Goal: Information Seeking & Learning: Find specific fact

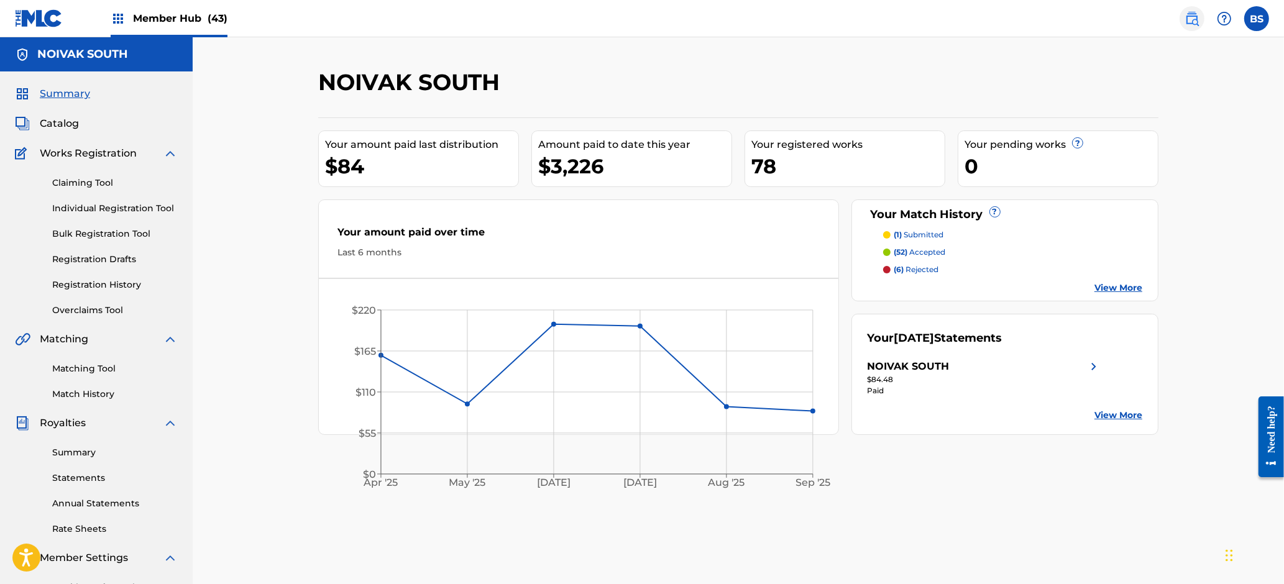
click at [1187, 21] on img at bounding box center [1191, 18] width 15 height 15
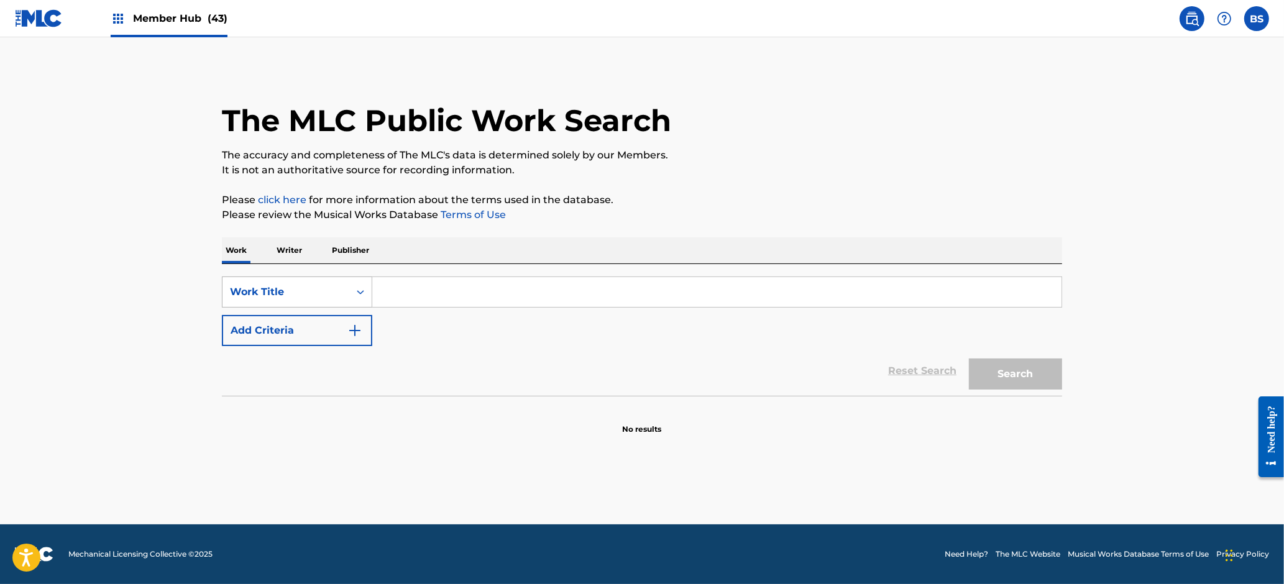
drag, startPoint x: 265, startPoint y: 280, endPoint x: 288, endPoint y: 300, distance: 30.8
click at [266, 281] on div "Work Title" at bounding box center [285, 292] width 127 height 24
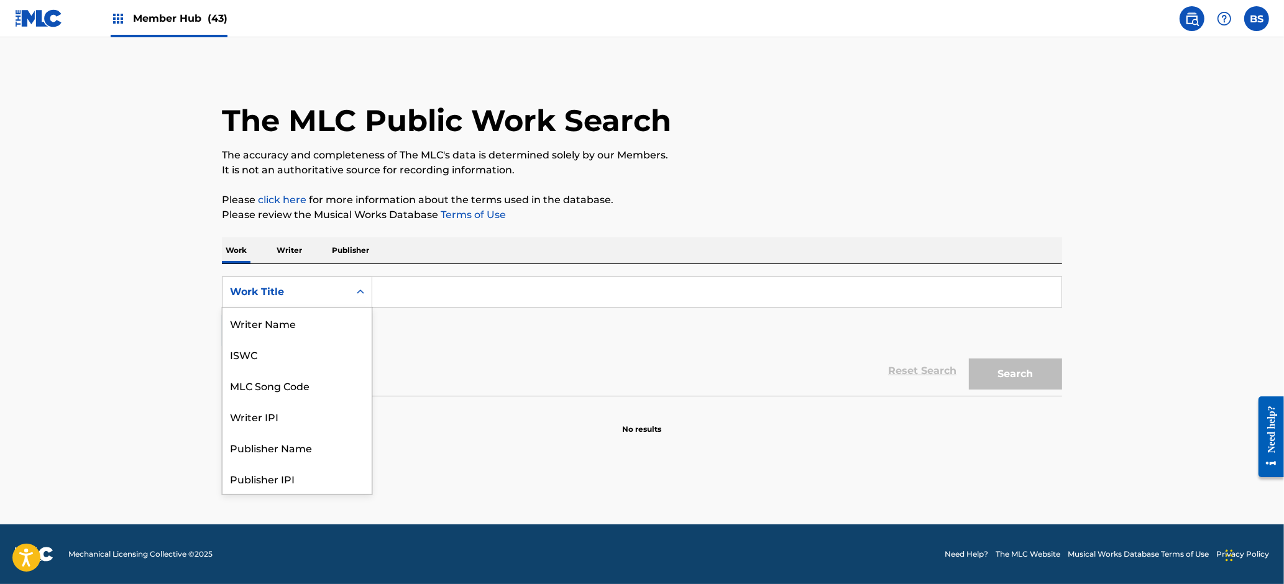
scroll to position [62, 0]
drag, startPoint x: 290, startPoint y: 324, endPoint x: 393, endPoint y: 304, distance: 105.0
click at [296, 324] on div "MLC Song Code" at bounding box center [296, 323] width 149 height 31
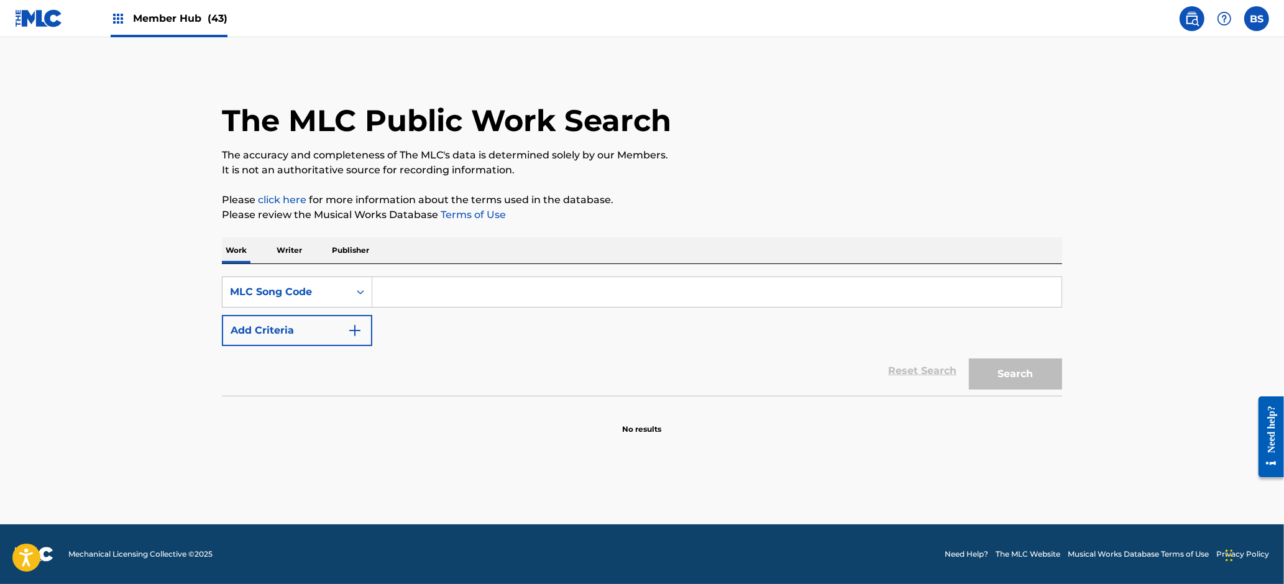
click at [459, 282] on input "Search Form" at bounding box center [716, 292] width 689 height 30
paste input "MC1B4E"
type input "MC1B4E"
drag, startPoint x: 1022, startPoint y: 365, endPoint x: 948, endPoint y: 361, distance: 74.7
click at [1022, 365] on button "Search" at bounding box center [1015, 374] width 93 height 31
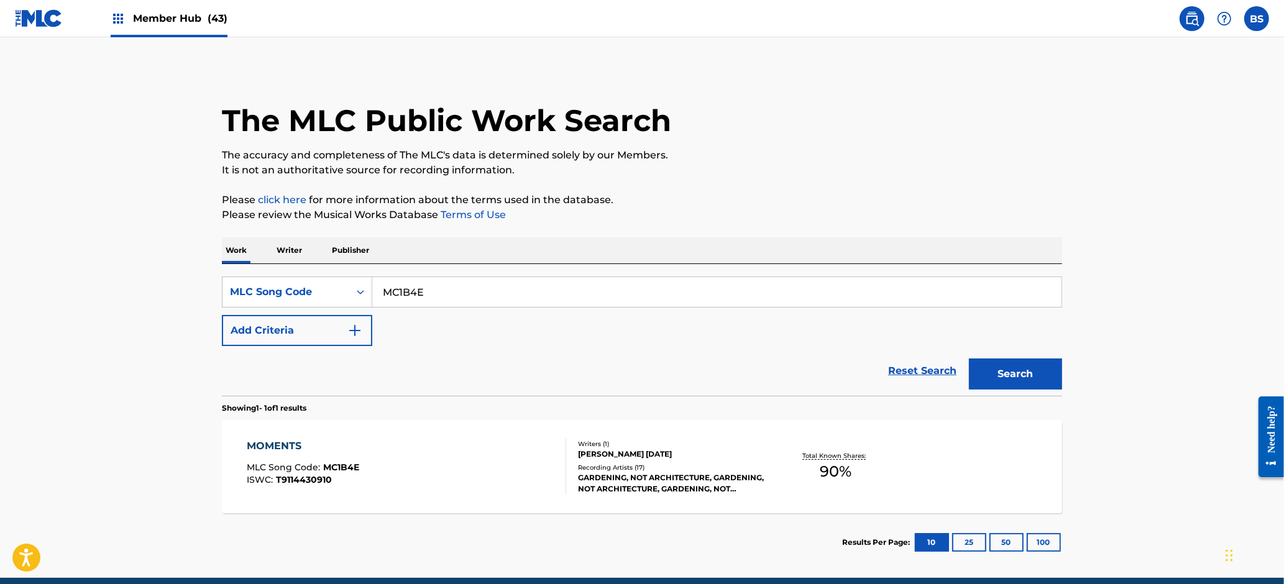
click at [526, 446] on div "MOMENTS MLC Song Code : MC1B4E ISWC : T9114430910" at bounding box center [406, 467] width 319 height 56
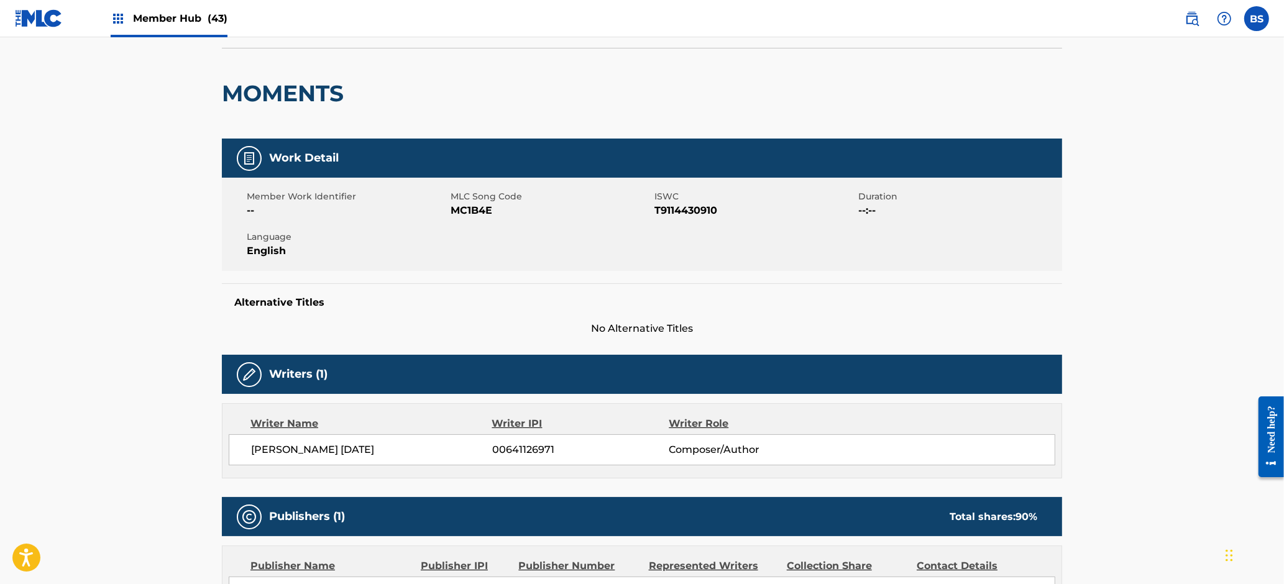
scroll to position [680, 0]
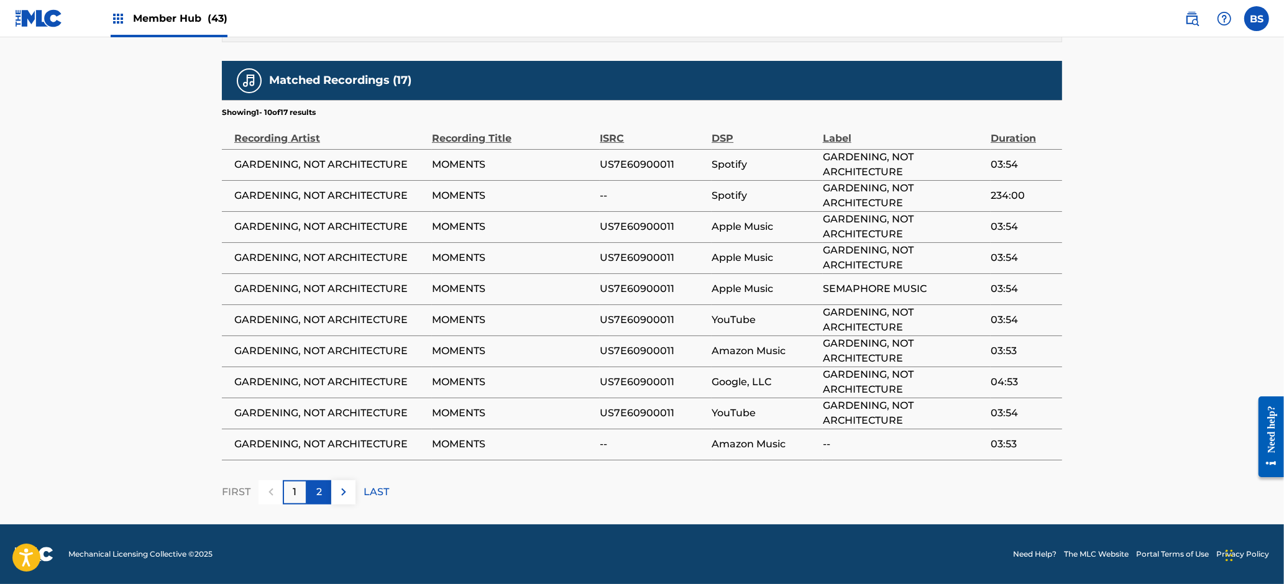
click at [328, 490] on div "2" at bounding box center [319, 492] width 24 height 24
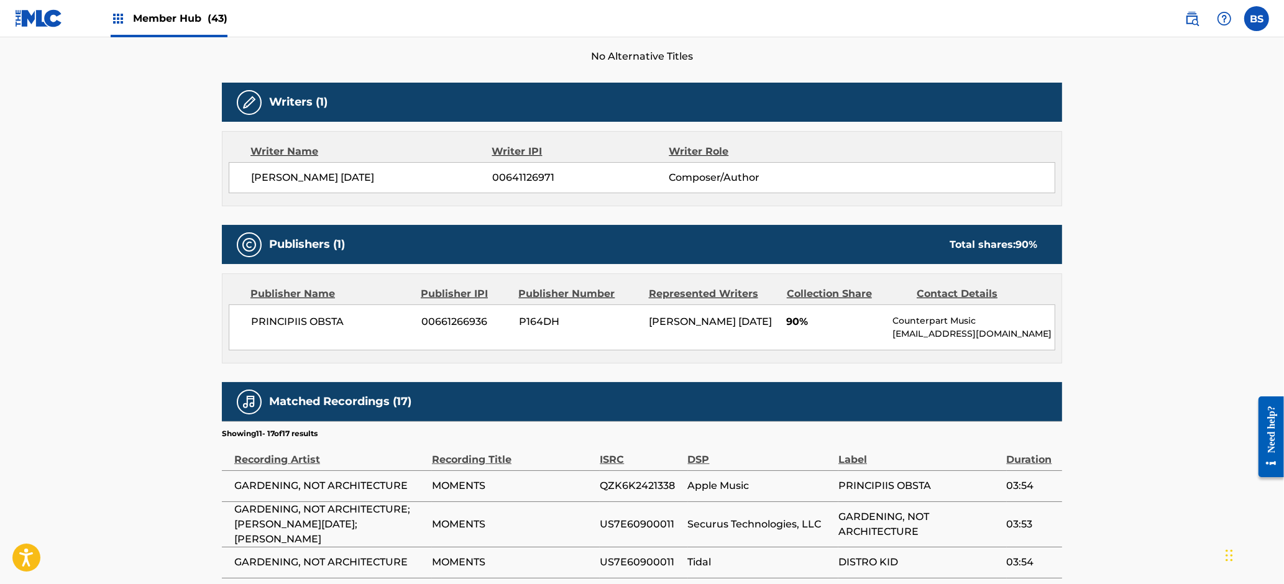
scroll to position [601, 0]
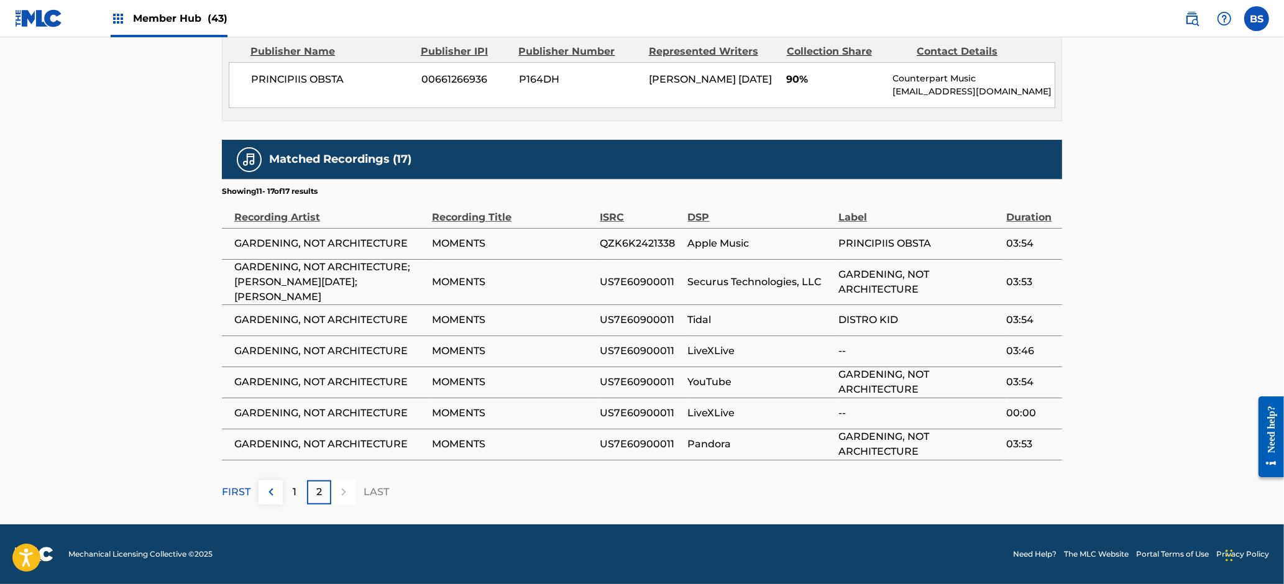
click at [633, 245] on span "QZK6K2421338" at bounding box center [640, 243] width 81 height 15
copy span "QZK6K2421338"
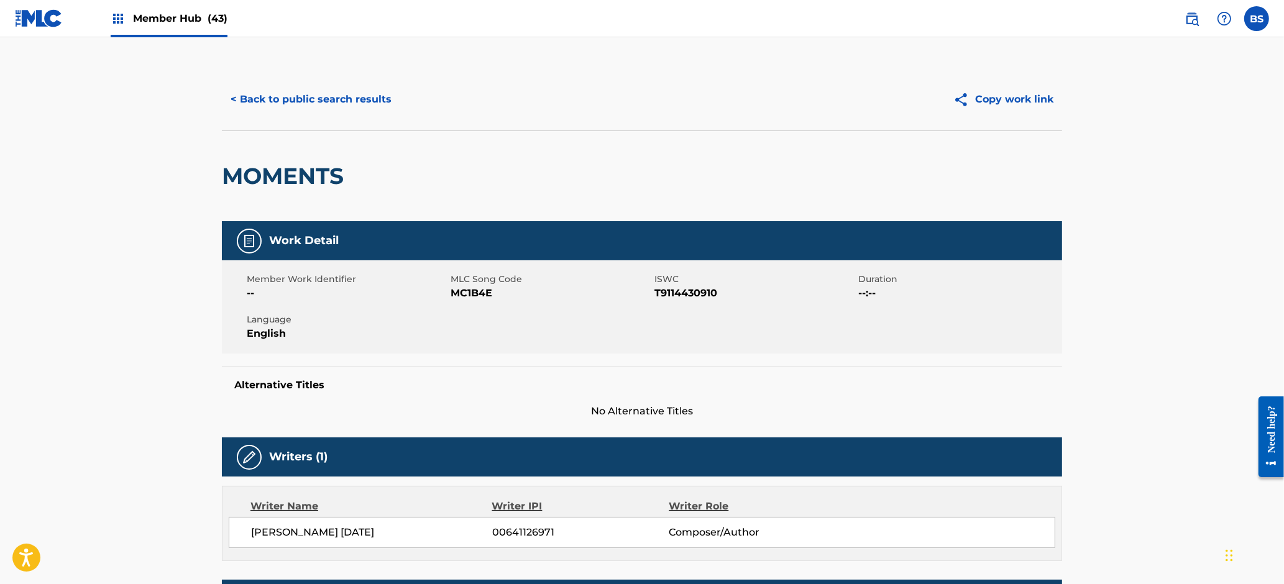
click at [190, 24] on span "Member Hub (43)" at bounding box center [180, 18] width 94 height 14
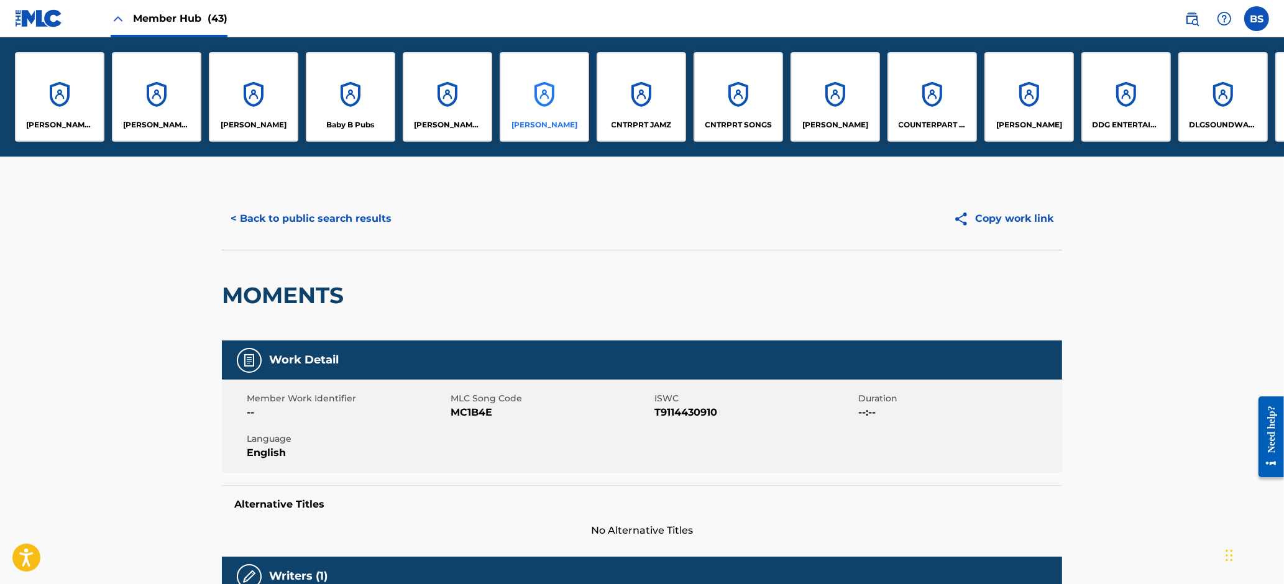
click at [523, 105] on div "[PERSON_NAME]" at bounding box center [544, 96] width 89 height 89
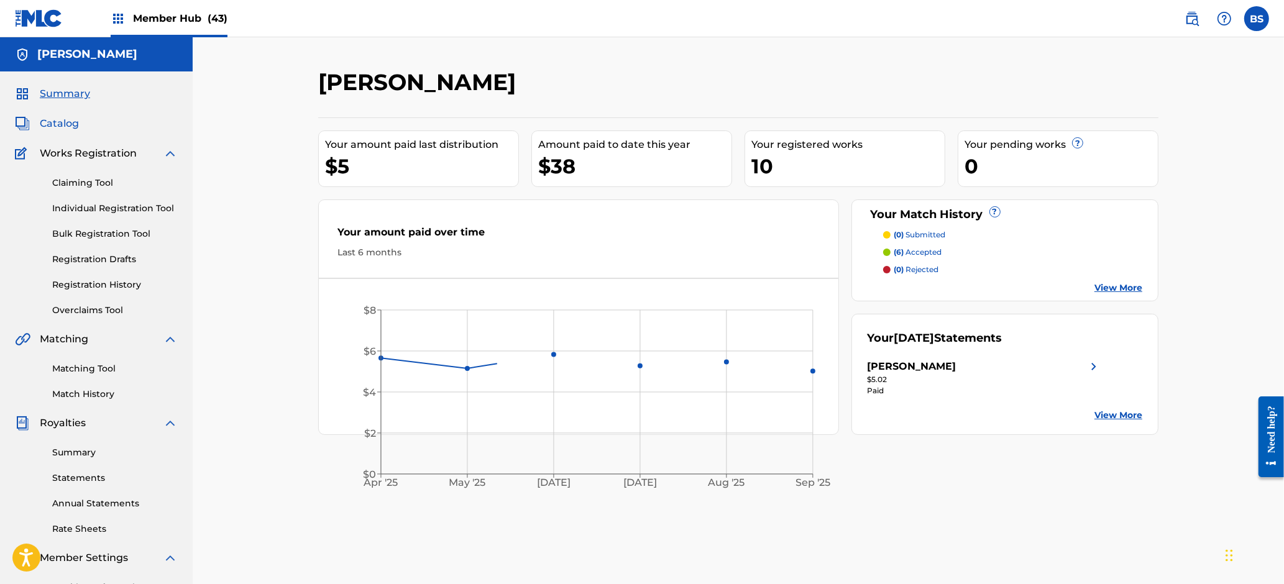
click at [57, 127] on span "Catalog" at bounding box center [59, 123] width 39 height 15
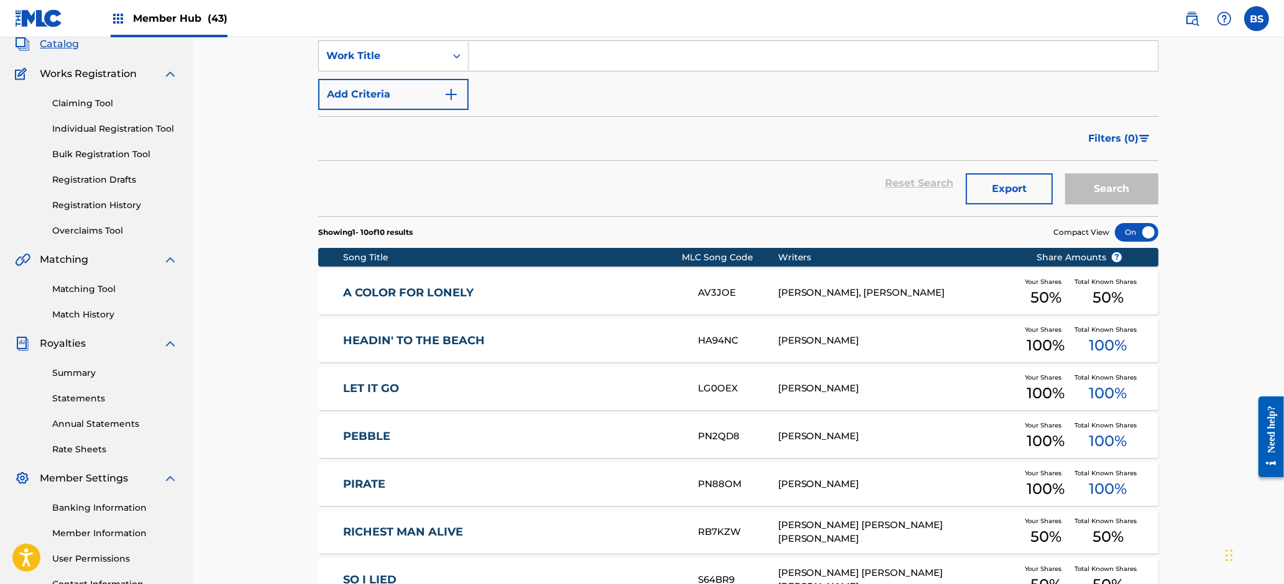
scroll to position [104, 0]
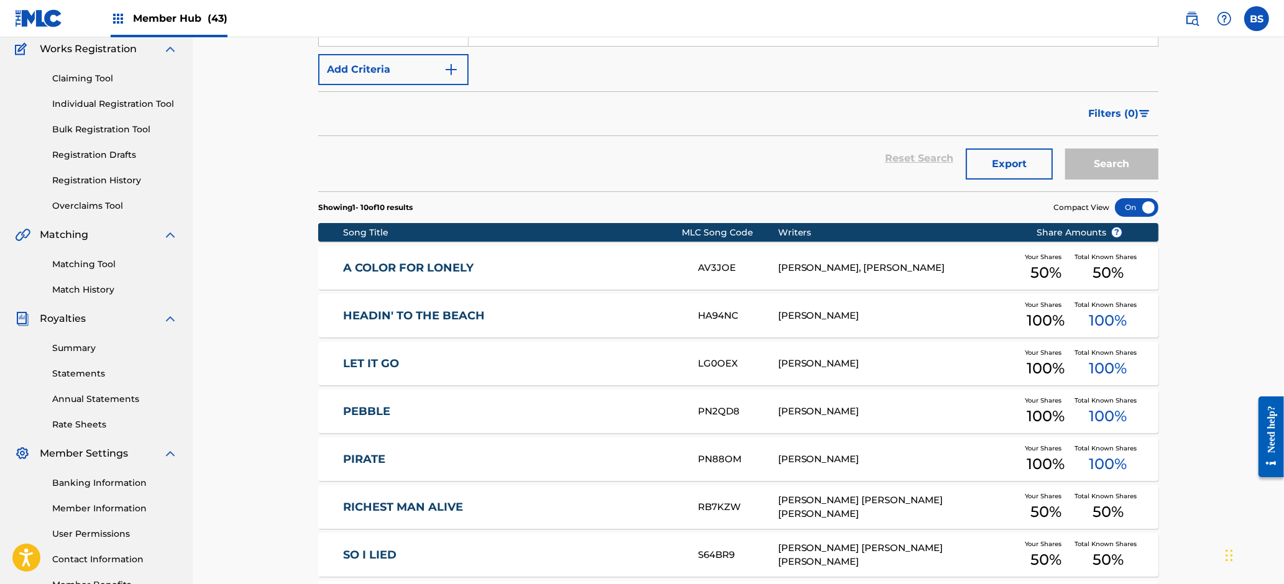
click at [424, 406] on link "PEBBLE" at bounding box center [513, 412] width 338 height 14
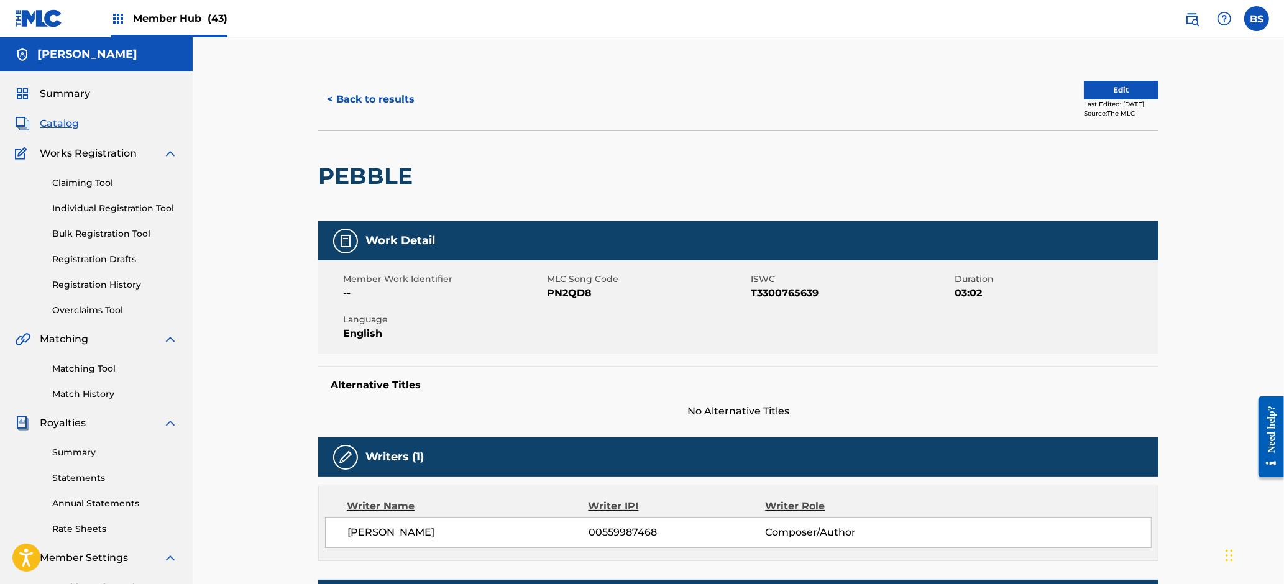
scroll to position [129, 0]
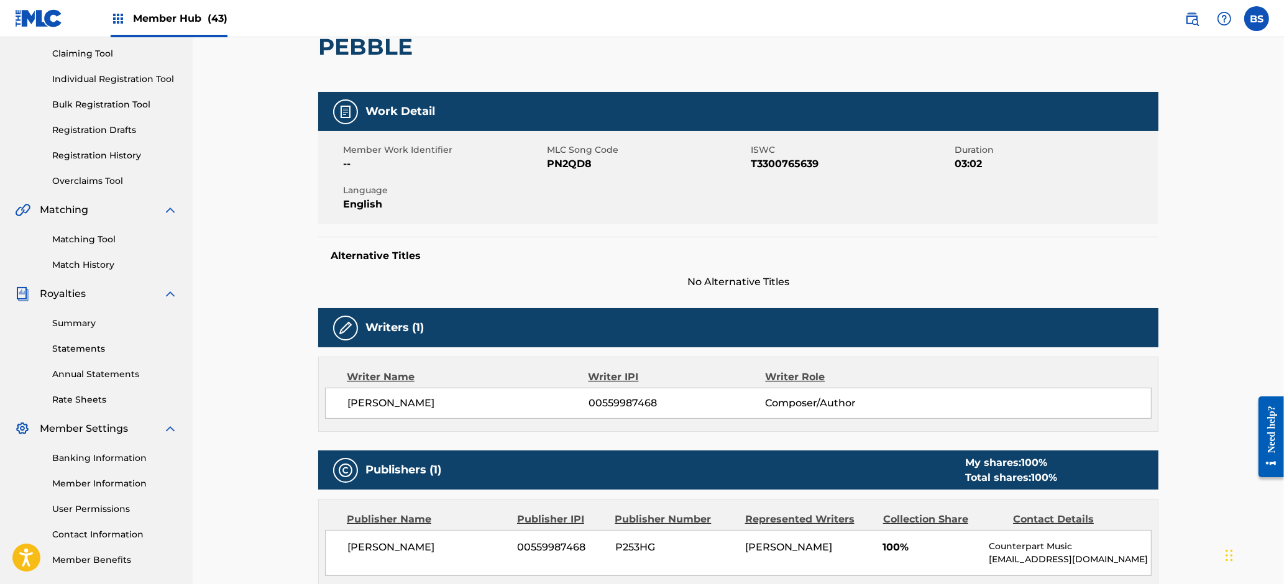
click at [595, 400] on span "00559987468" at bounding box center [676, 403] width 176 height 15
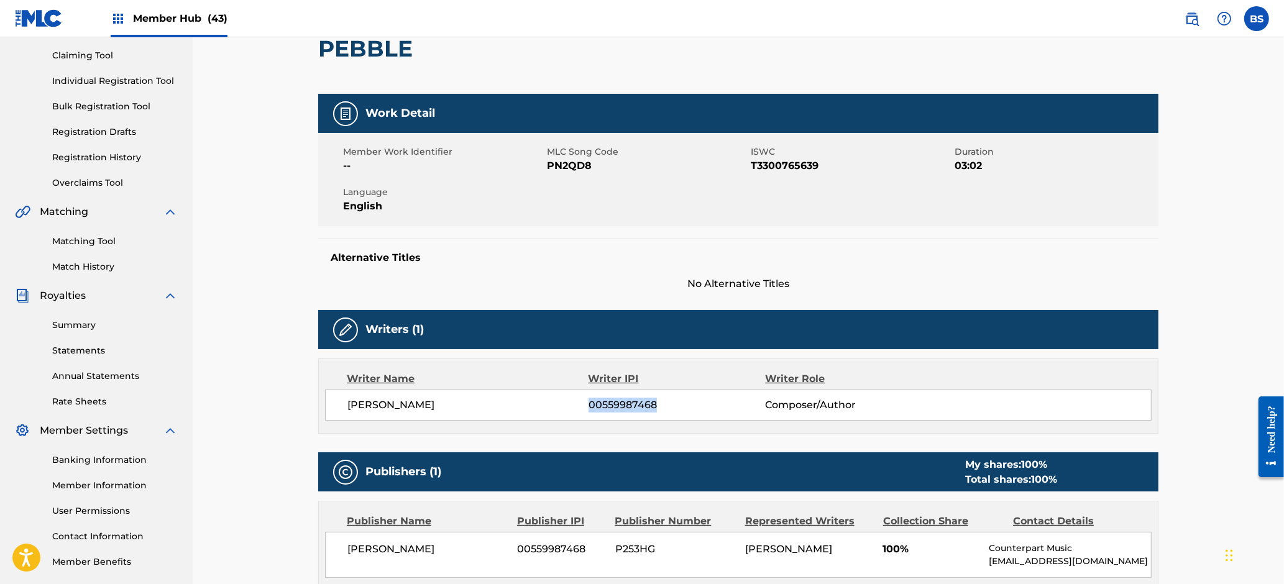
copy span "00559987468"
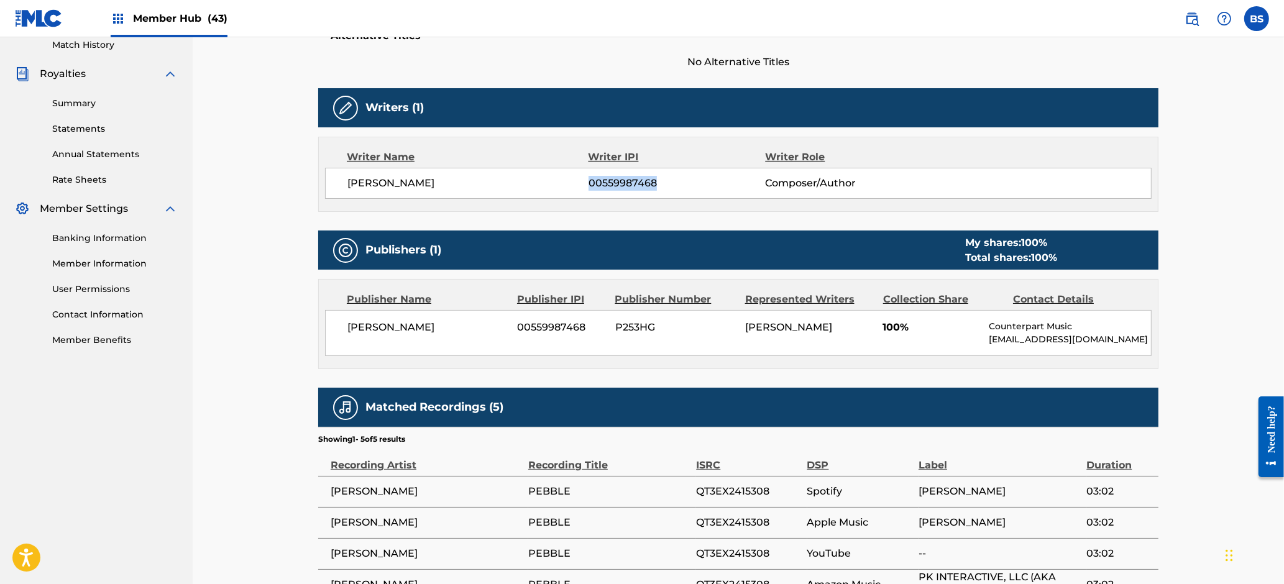
scroll to position [0, 0]
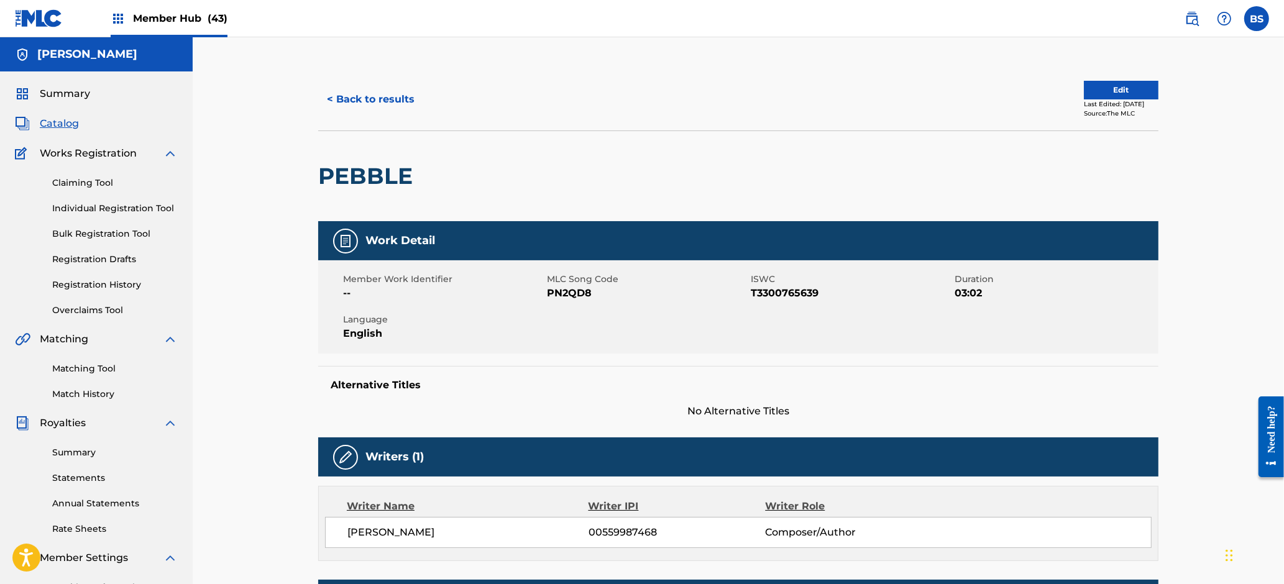
click at [147, 21] on span "Member Hub (43)" at bounding box center [180, 18] width 94 height 14
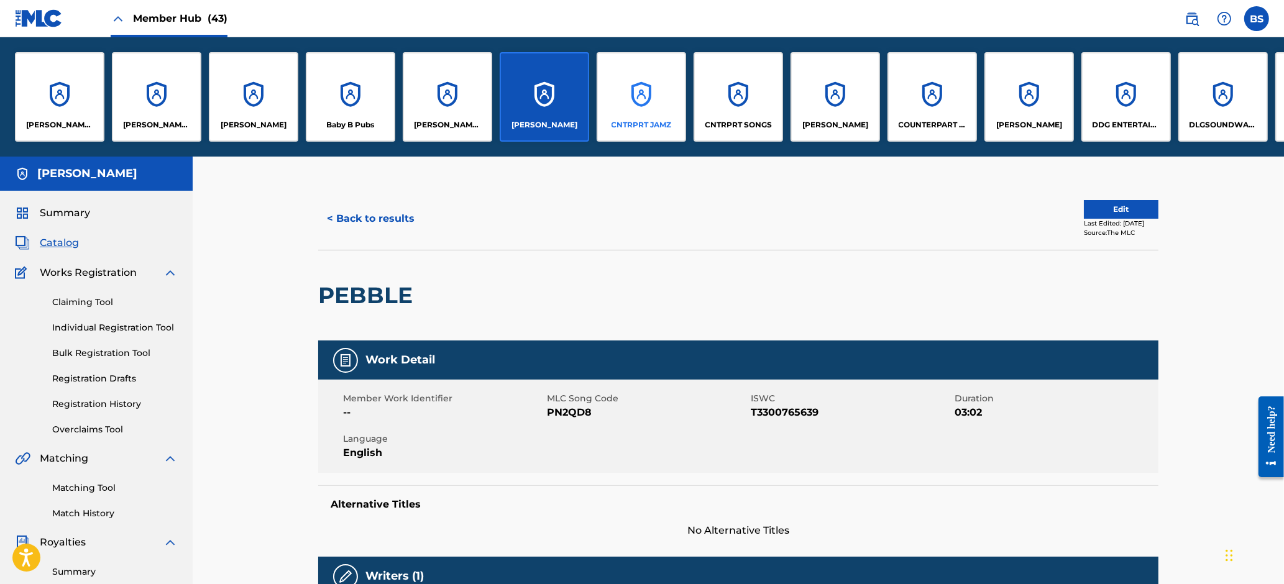
click at [657, 103] on div "CNTRPRT JAMZ" at bounding box center [641, 96] width 89 height 89
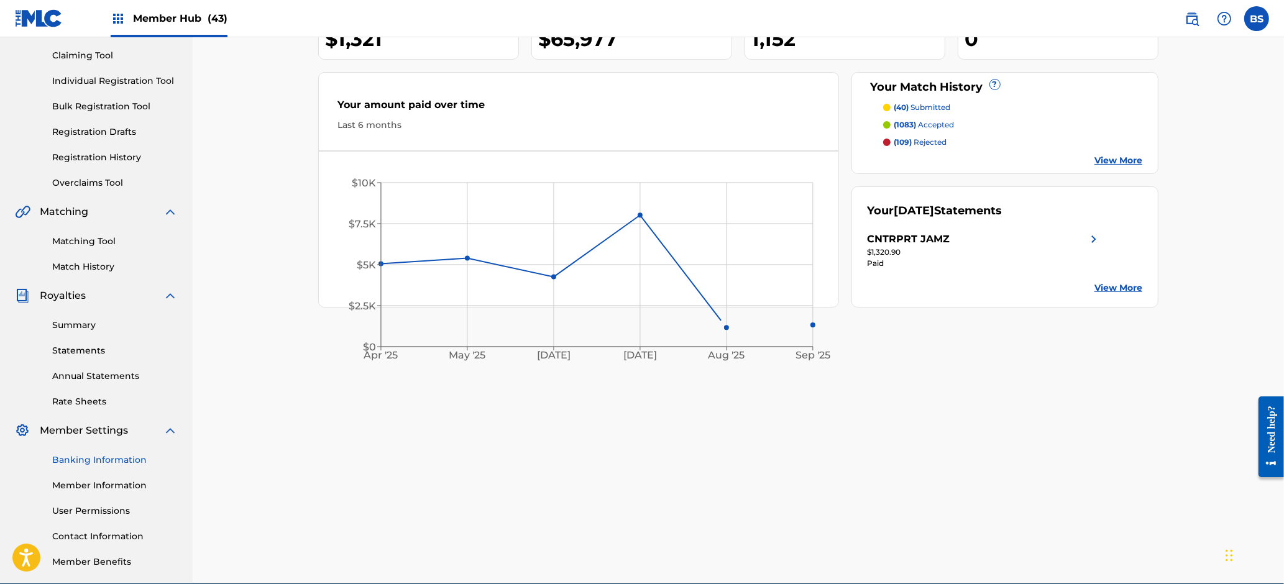
scroll to position [155, 0]
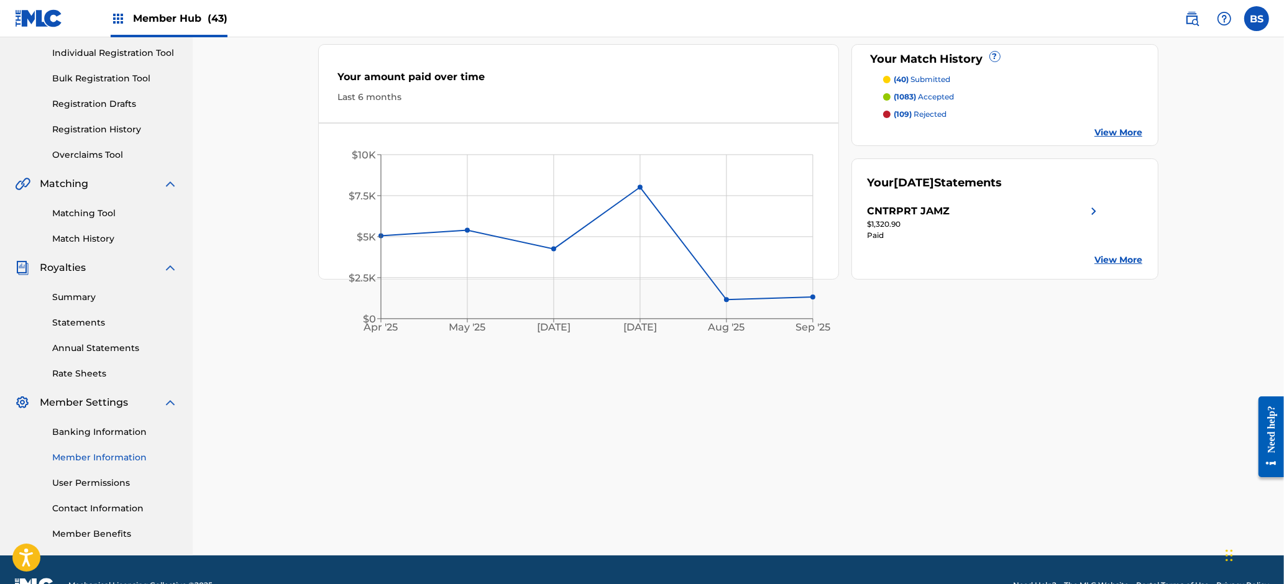
click at [88, 458] on link "Member Information" at bounding box center [115, 457] width 126 height 13
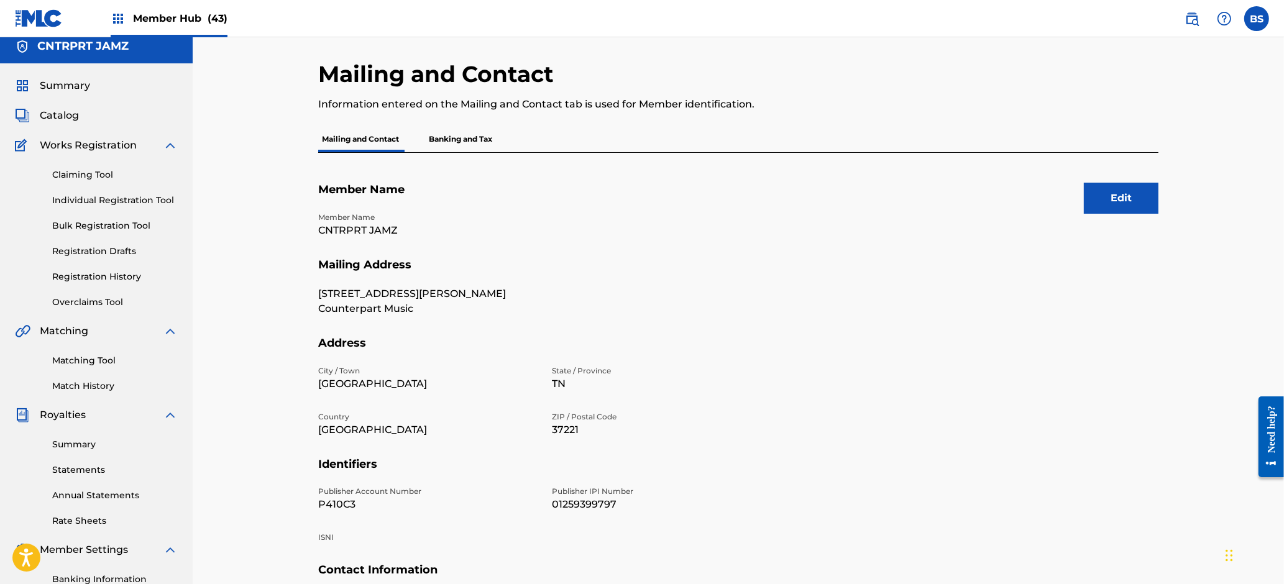
scroll to position [61, 0]
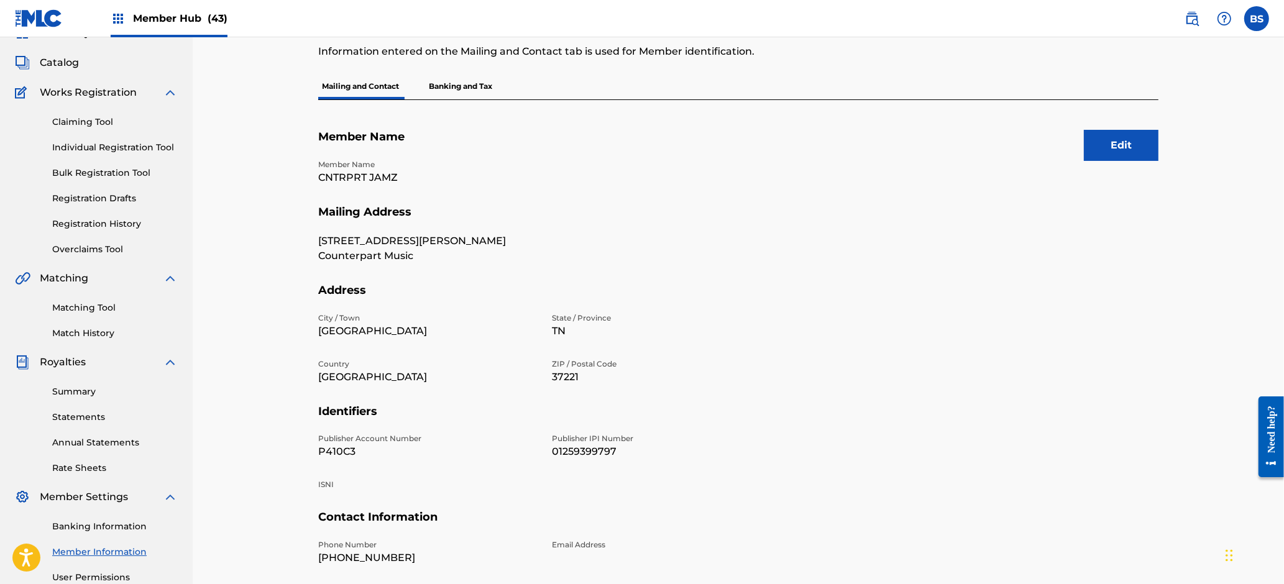
click at [335, 448] on p "P410C3" at bounding box center [427, 451] width 219 height 15
click at [599, 446] on p "01259399797" at bounding box center [661, 451] width 219 height 15
copy p "01259399797"
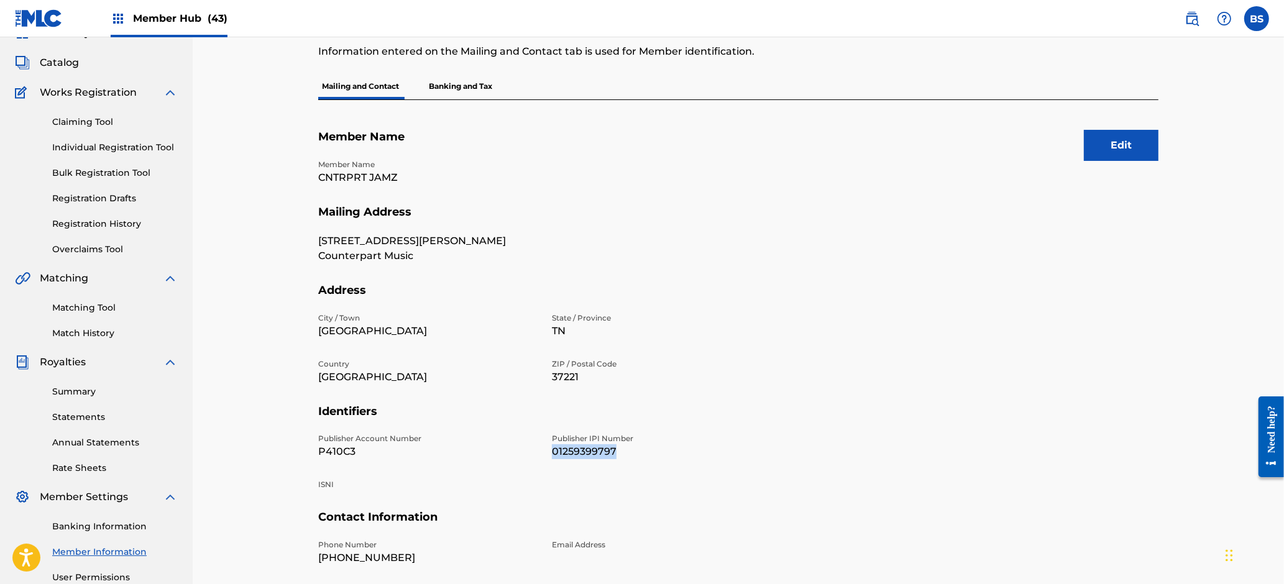
scroll to position [0, 0]
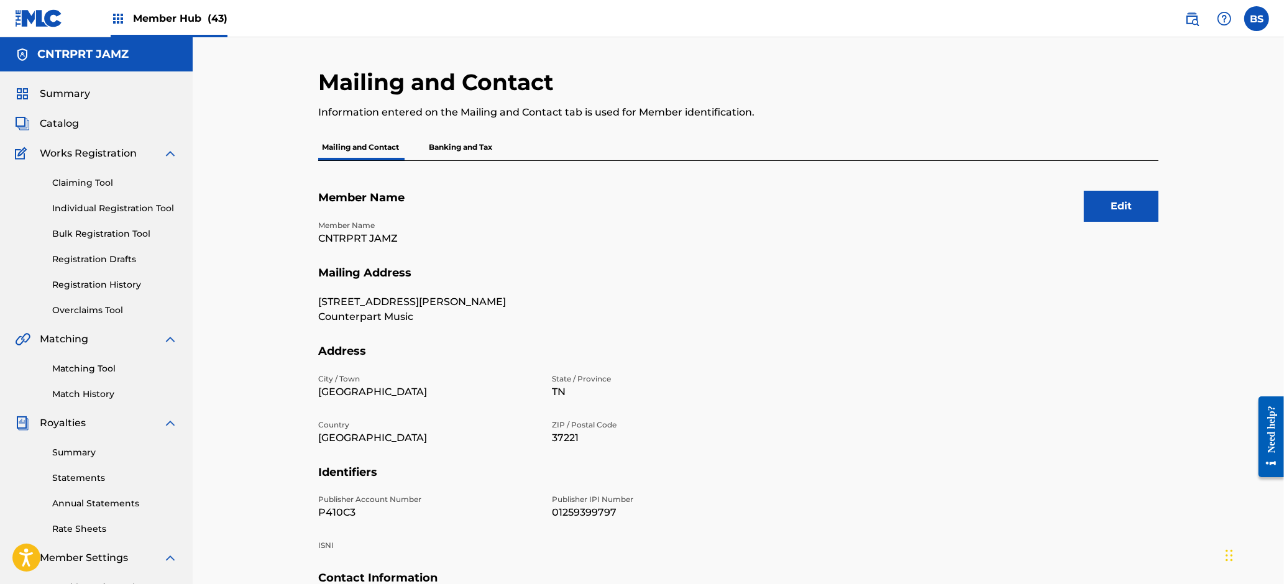
click at [189, 16] on span "Member Hub (43)" at bounding box center [180, 18] width 94 height 14
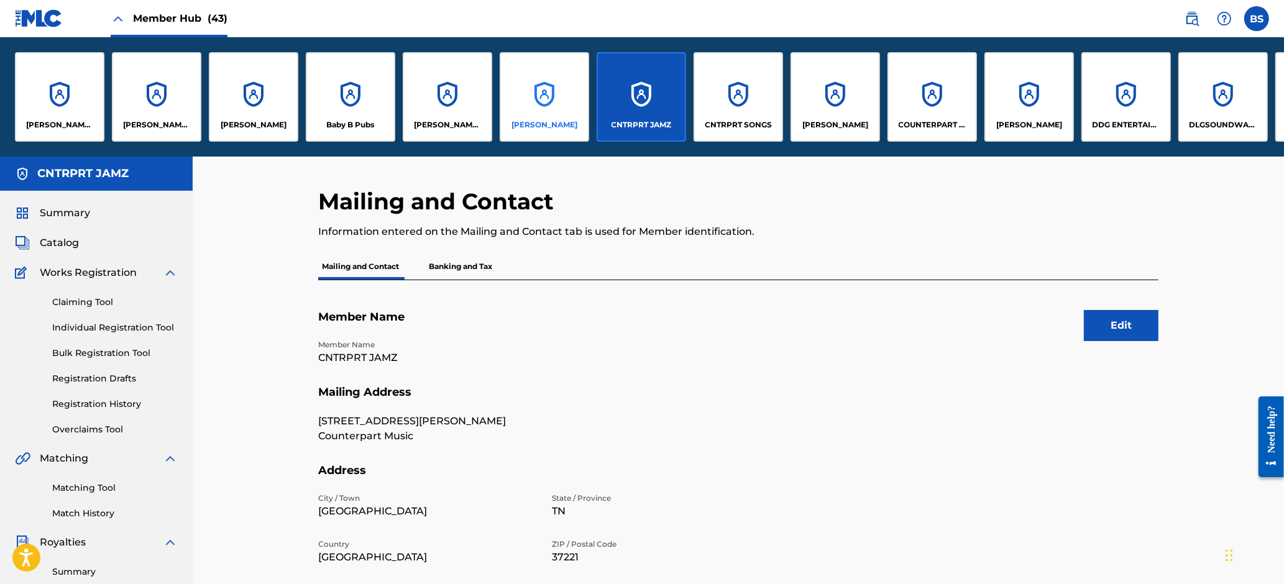
click at [569, 92] on div "[PERSON_NAME]" at bounding box center [544, 96] width 89 height 89
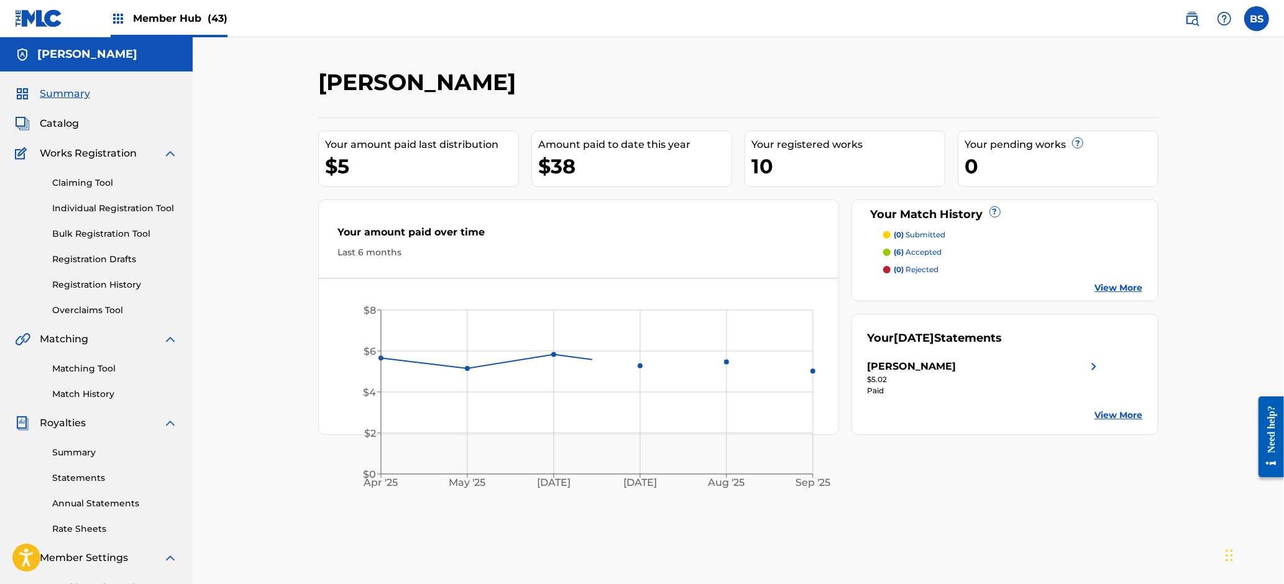
drag, startPoint x: 66, startPoint y: 124, endPoint x: 126, endPoint y: 148, distance: 64.2
click at [65, 124] on span "Catalog" at bounding box center [59, 123] width 39 height 15
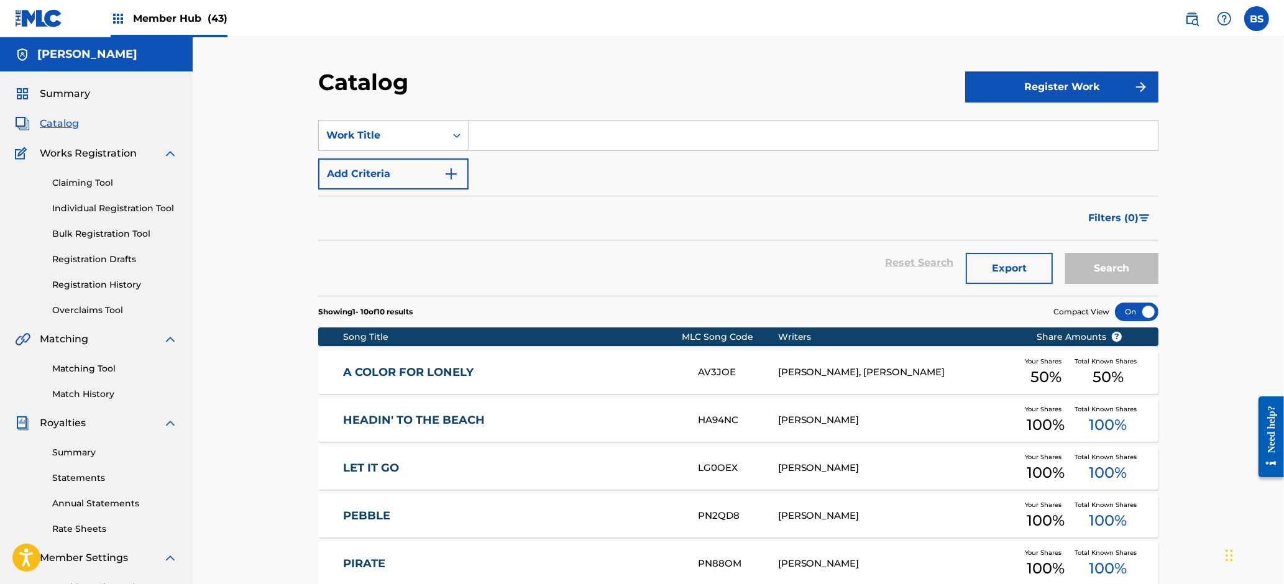
click at [520, 135] on input "Search Form" at bounding box center [813, 136] width 689 height 30
type input "so i lied"
click at [1065, 253] on button "Search" at bounding box center [1111, 268] width 93 height 31
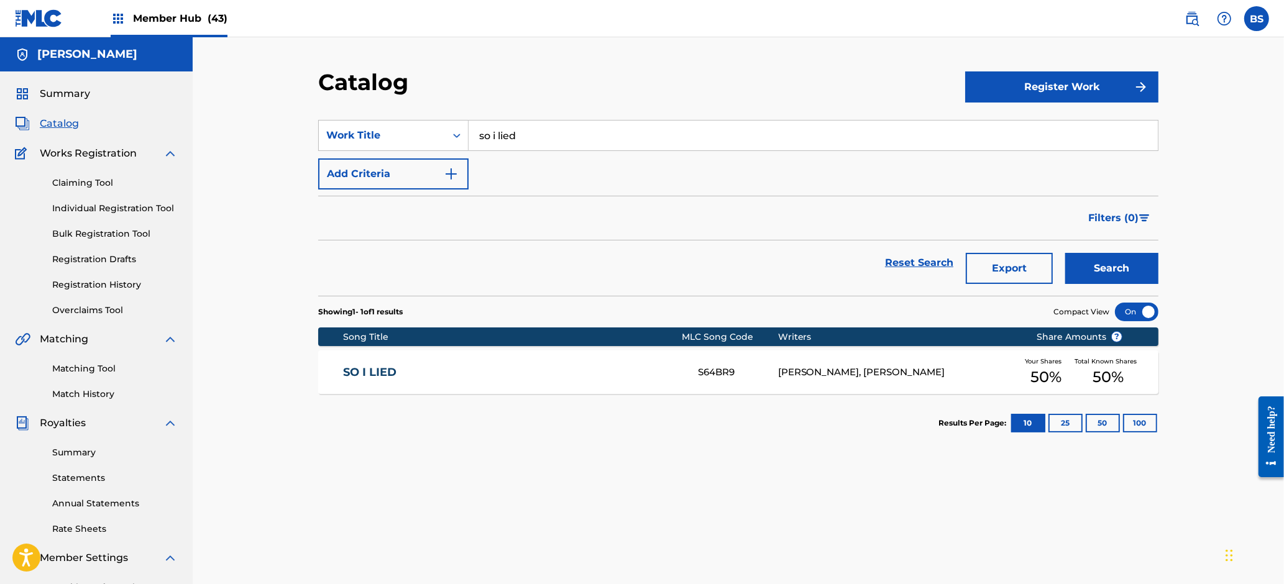
click at [573, 373] on link "SO I LIED" at bounding box center [513, 372] width 338 height 14
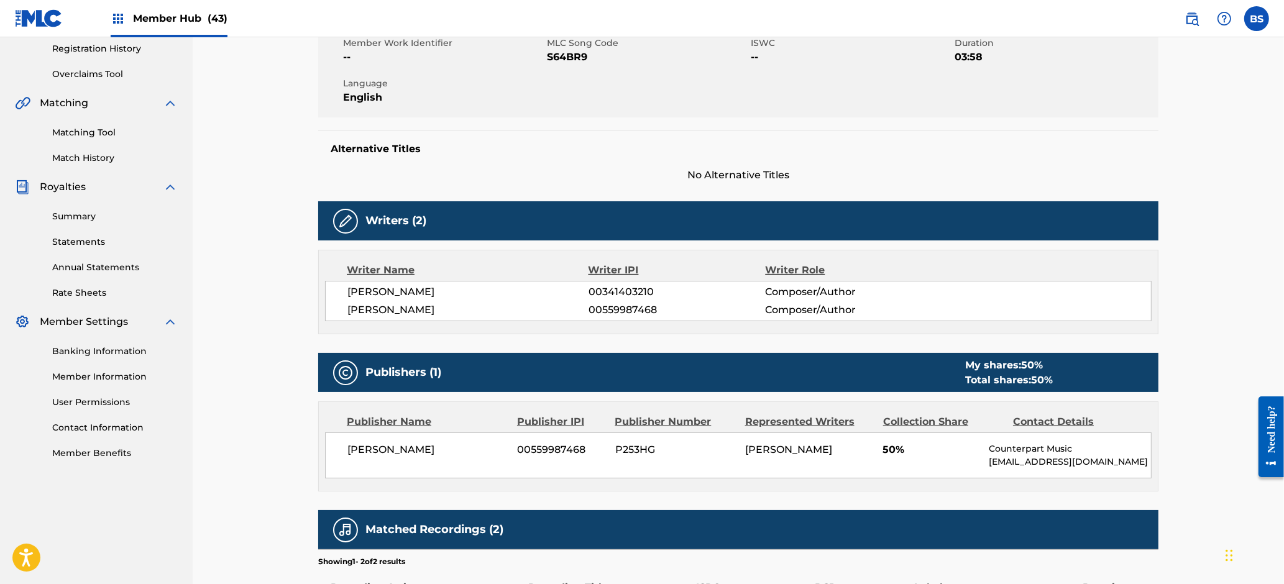
scroll to position [247, 0]
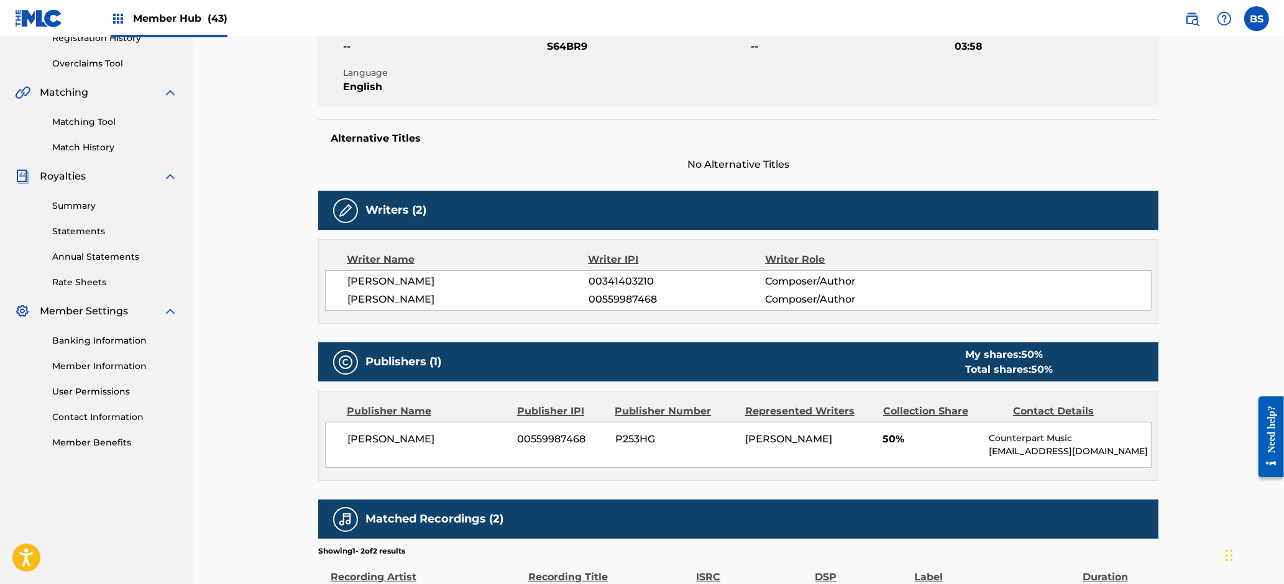
click at [616, 301] on span "00559987468" at bounding box center [676, 299] width 176 height 15
copy span "00559987468"
click at [620, 280] on span "00341403210" at bounding box center [676, 281] width 176 height 15
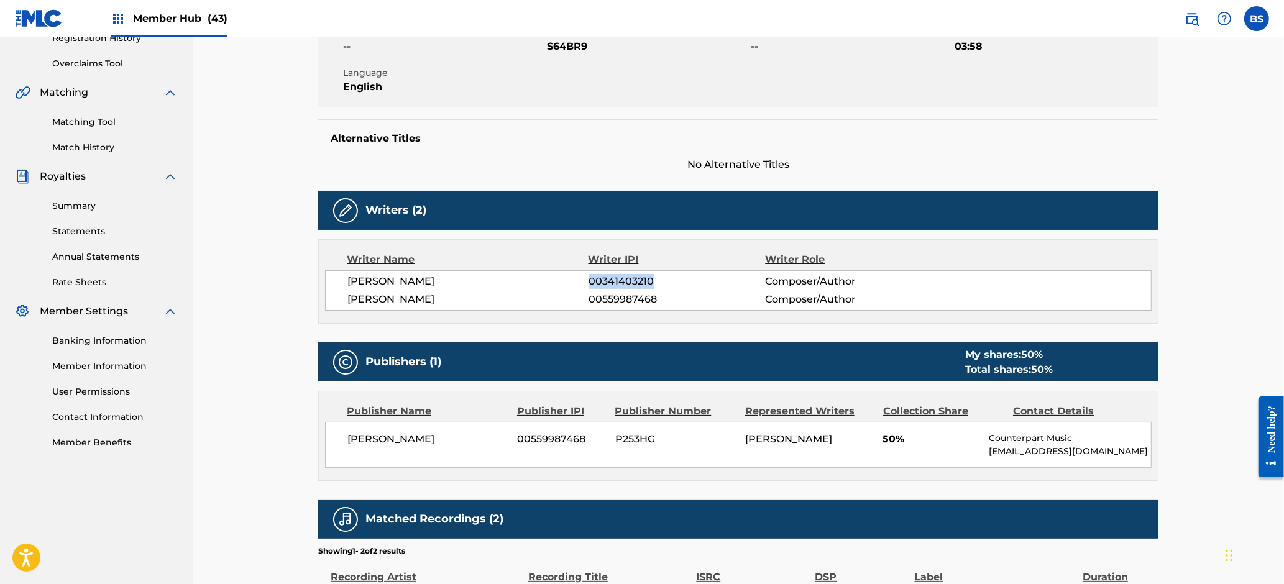
copy span "00341403210"
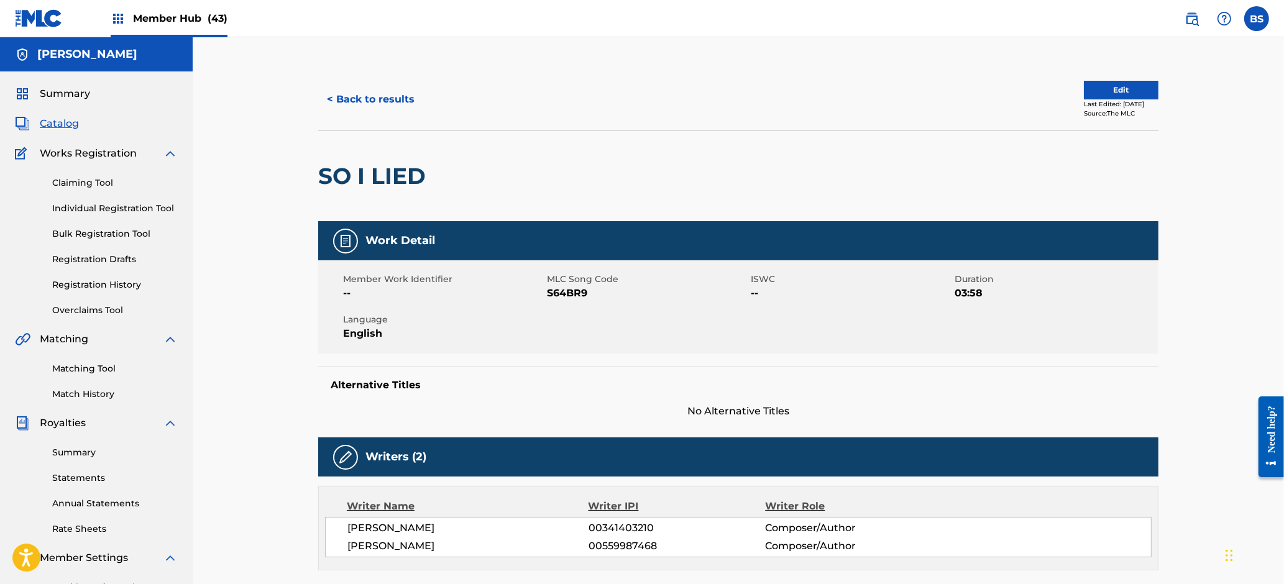
drag, startPoint x: 186, startPoint y: 22, endPoint x: 355, endPoint y: 17, distance: 169.1
click at [194, 22] on span "Member Hub (43)" at bounding box center [180, 18] width 94 height 14
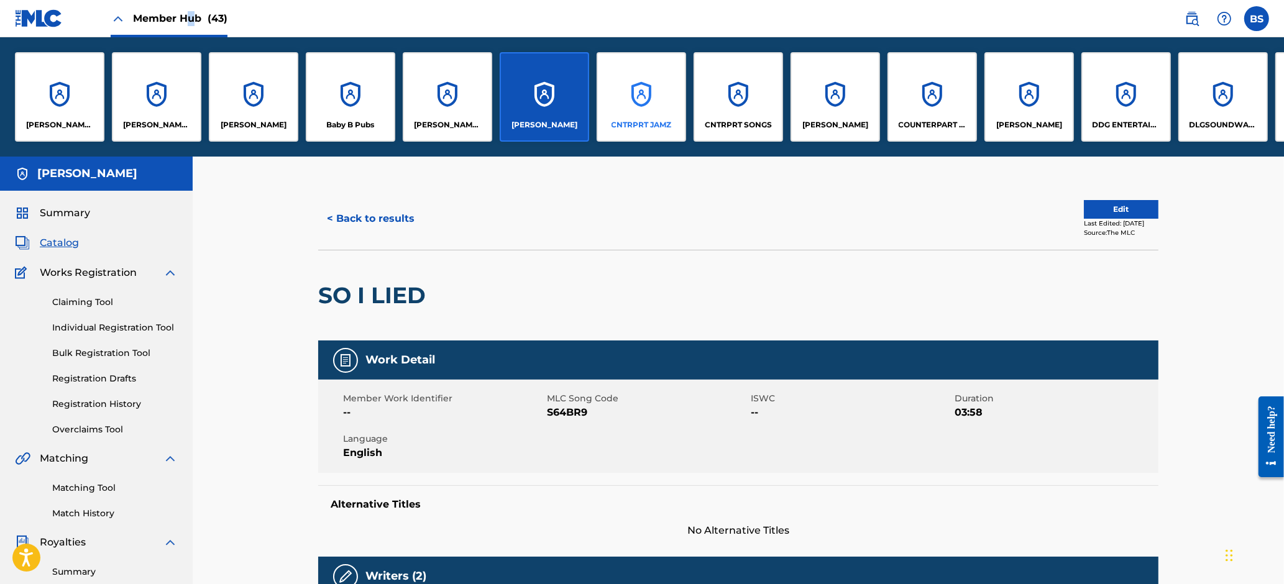
click at [658, 103] on div "CNTRPRT JAMZ" at bounding box center [641, 96] width 89 height 89
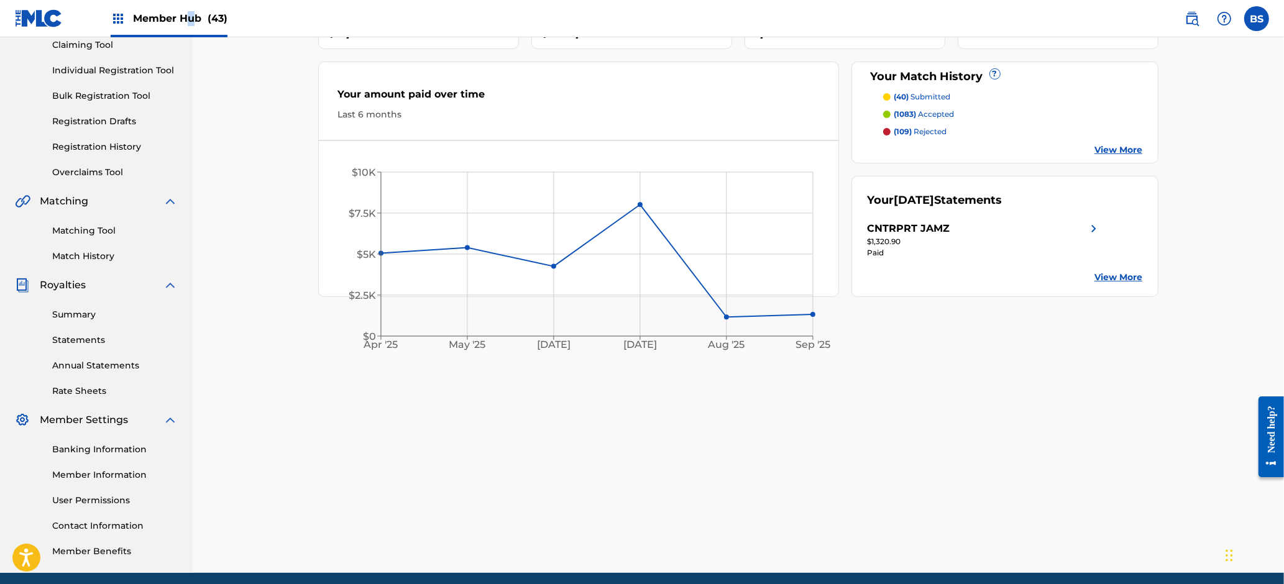
scroll to position [186, 0]
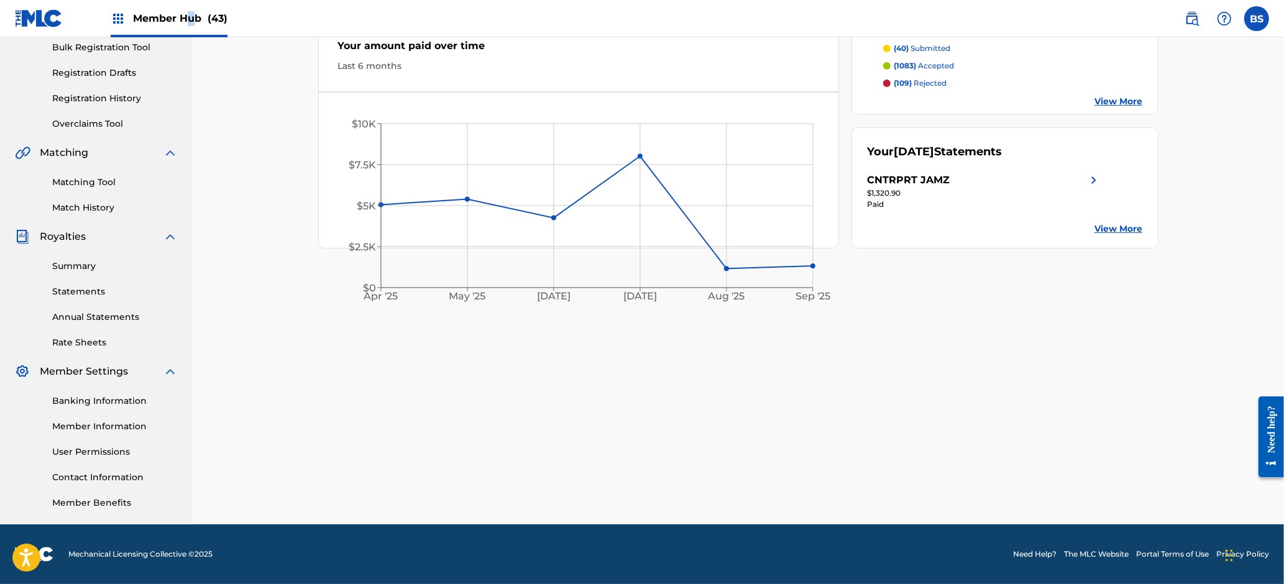
drag, startPoint x: 100, startPoint y: 424, endPoint x: 232, endPoint y: 406, distance: 133.7
click at [99, 424] on link "Member Information" at bounding box center [115, 426] width 126 height 13
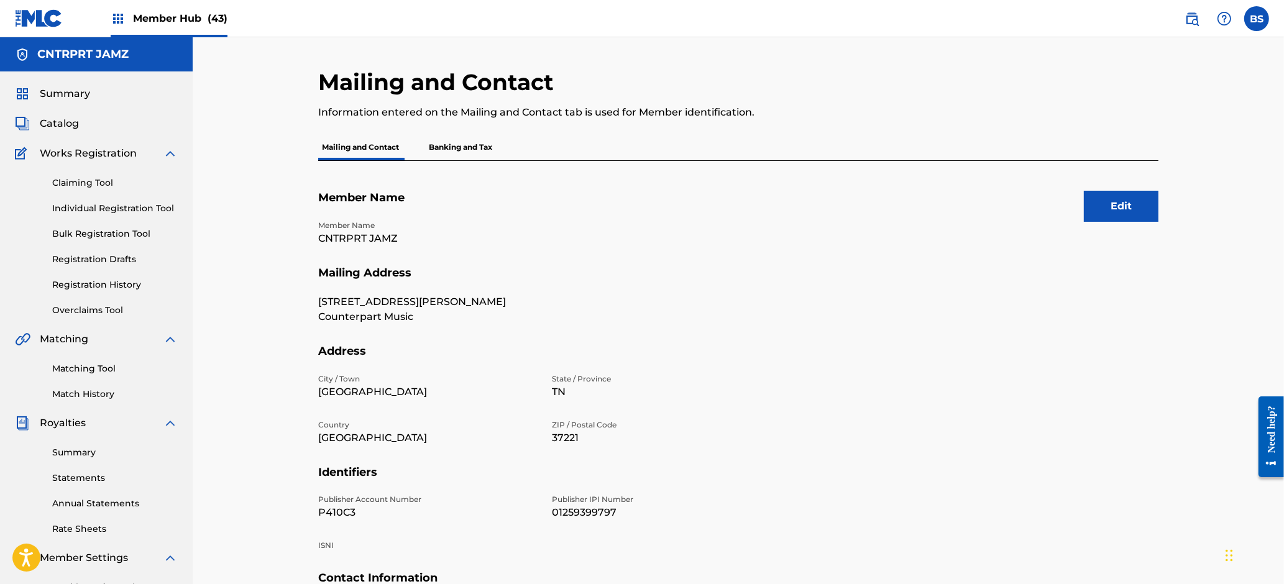
click at [573, 505] on p "01259399797" at bounding box center [661, 512] width 219 height 15
copy p "01259399797"
click at [200, 14] on span "Member Hub (43)" at bounding box center [180, 18] width 94 height 14
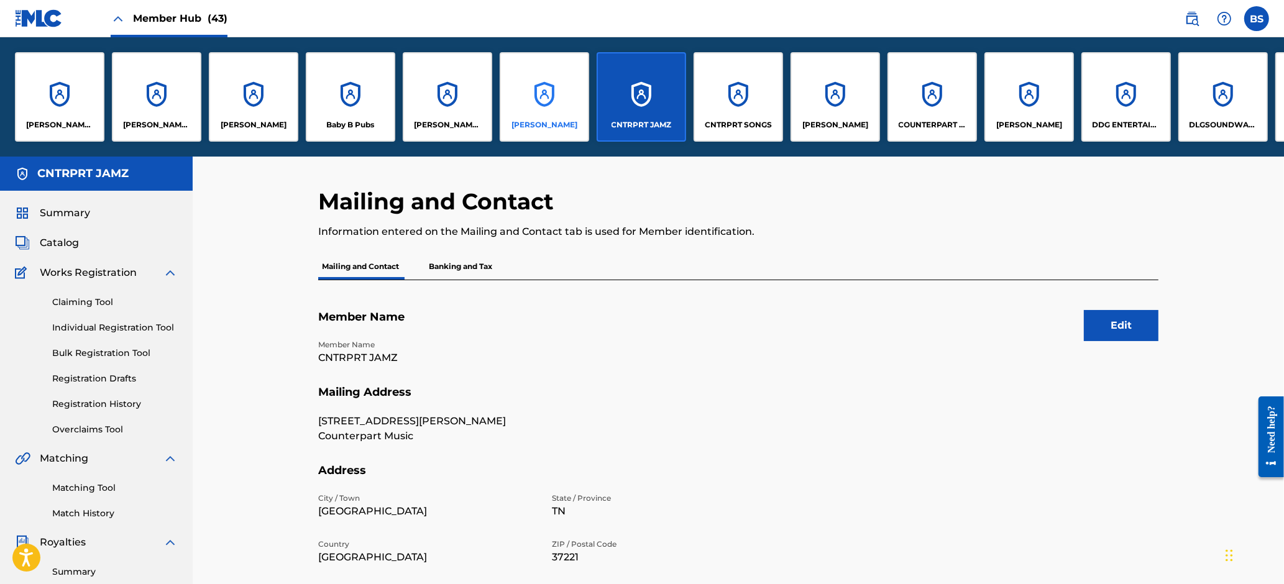
click at [539, 93] on div "[PERSON_NAME]" at bounding box center [544, 96] width 89 height 89
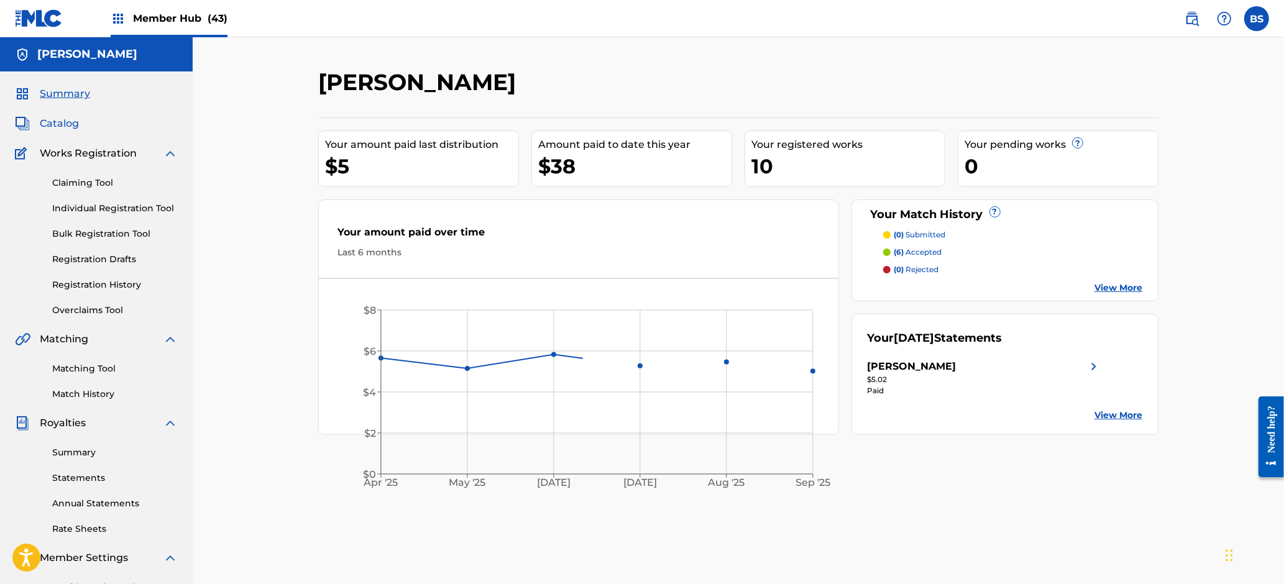
click at [64, 124] on span "Catalog" at bounding box center [59, 123] width 39 height 15
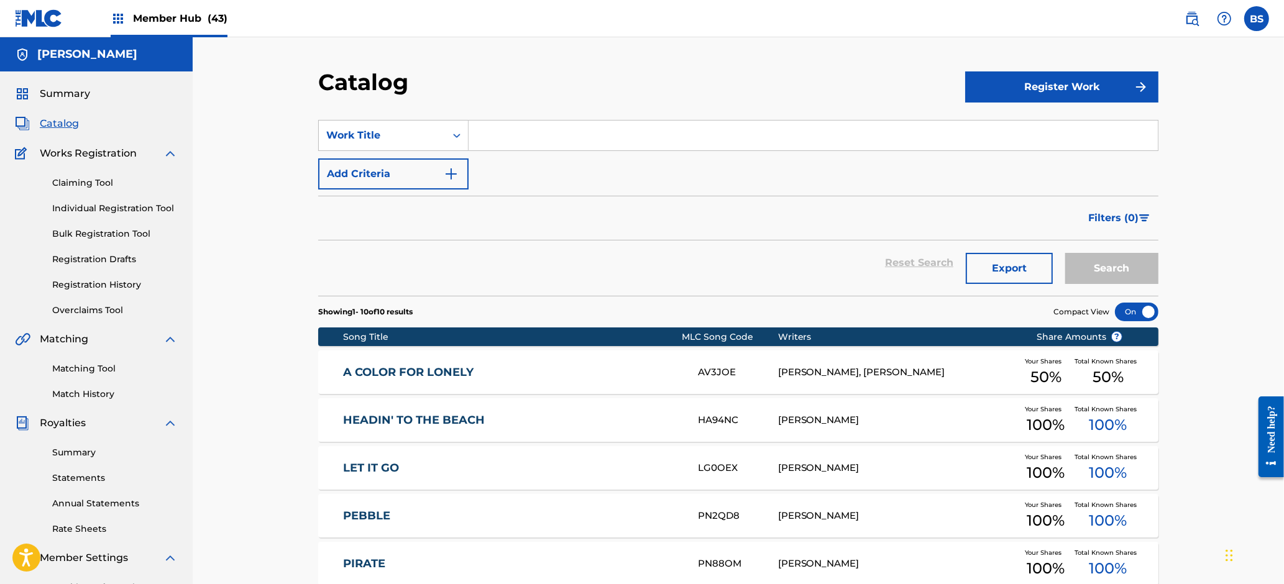
drag, startPoint x: 569, startPoint y: 508, endPoint x: 486, endPoint y: 398, distance: 137.6
click at [571, 508] on div "PEBBLE PN2QD8 [PERSON_NAME] Your Shares 100 % Total Known Shares 100 %" at bounding box center [738, 515] width 840 height 43
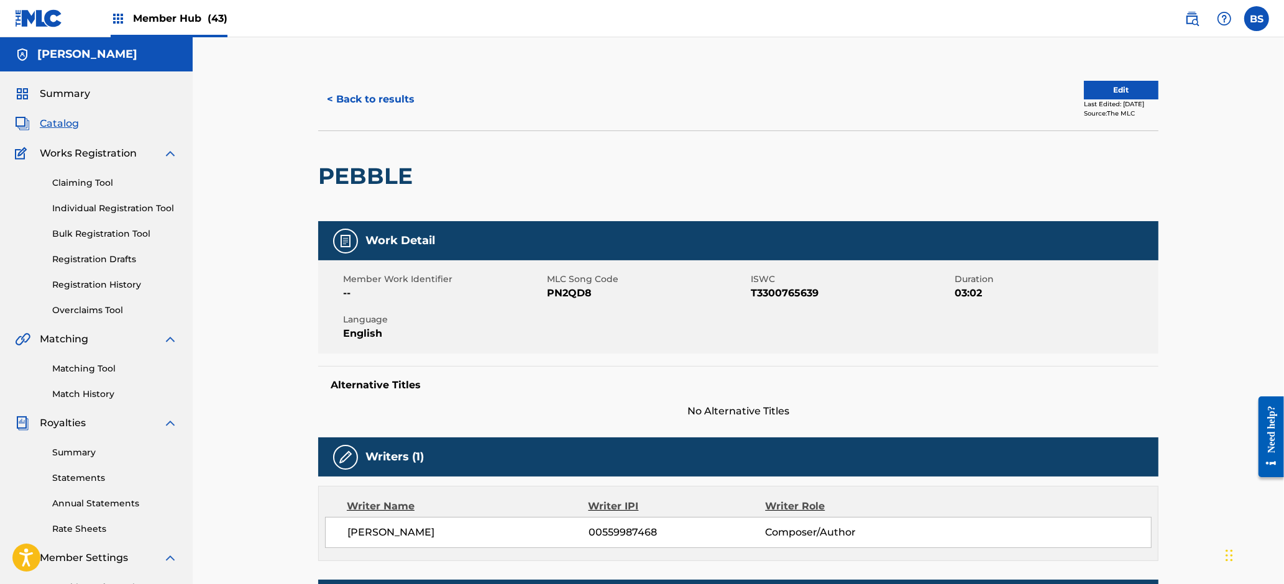
click at [72, 124] on span "Catalog" at bounding box center [59, 123] width 39 height 15
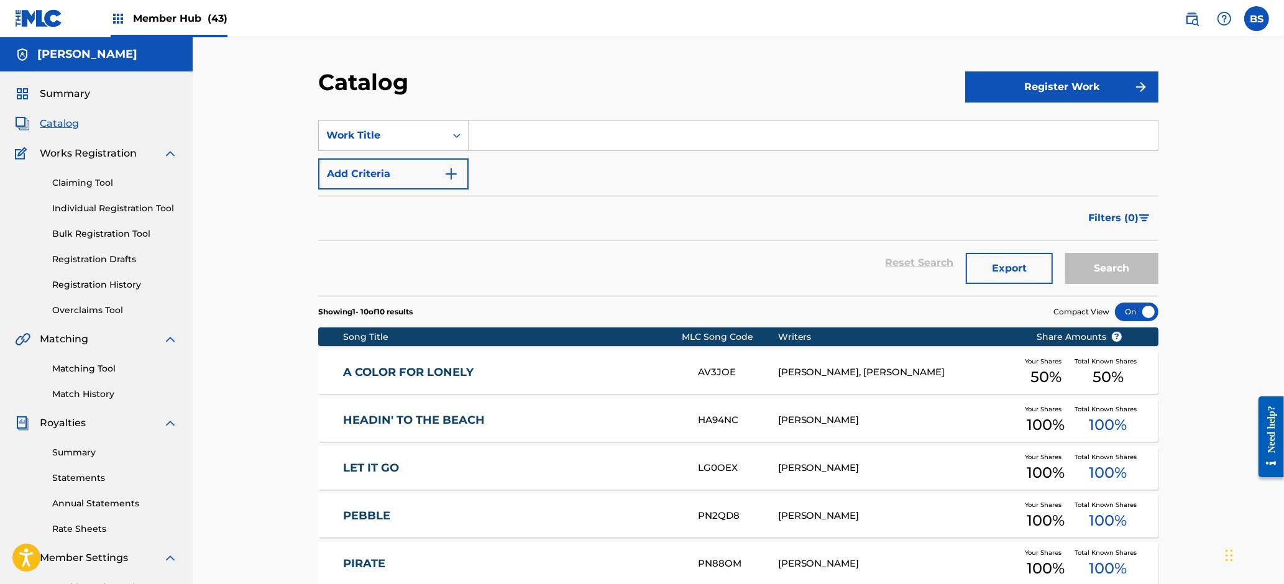
scroll to position [359, 0]
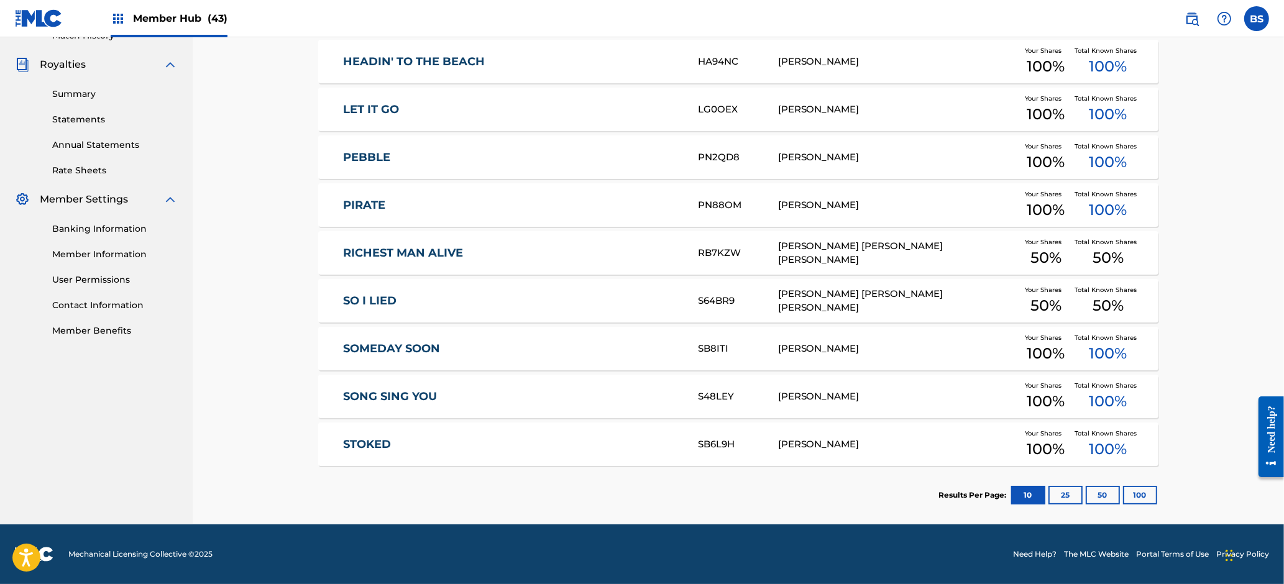
click at [495, 313] on div "SO I LIED S64BR9 [PERSON_NAME] [PERSON_NAME] [PERSON_NAME] Your Shares 50 % Tot…" at bounding box center [738, 300] width 840 height 43
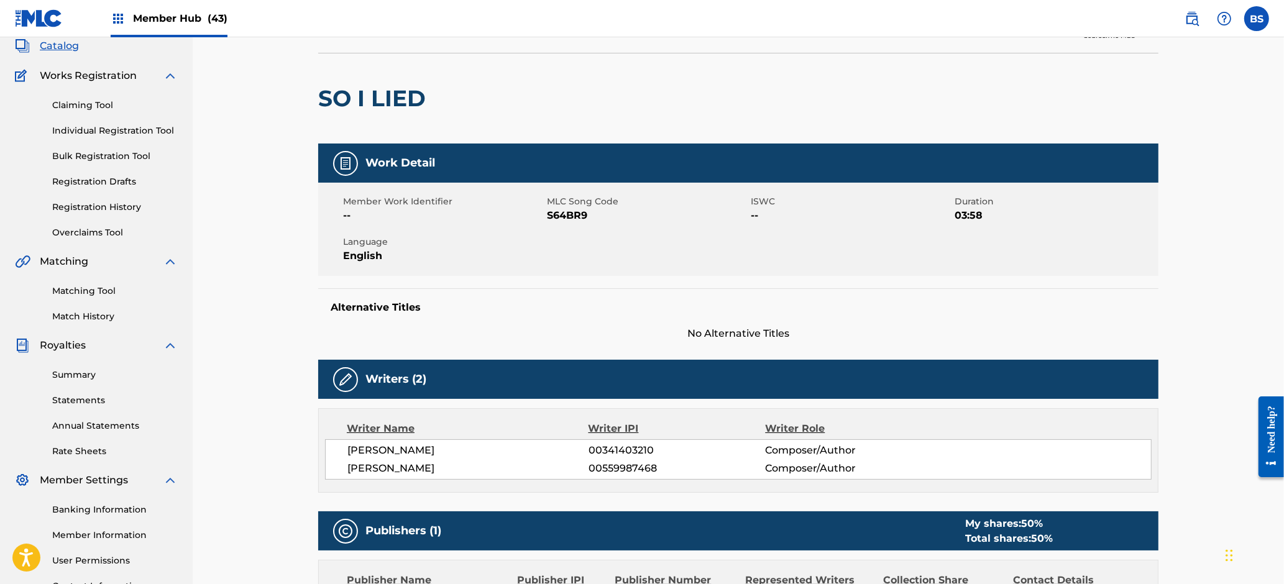
scroll to position [103, 0]
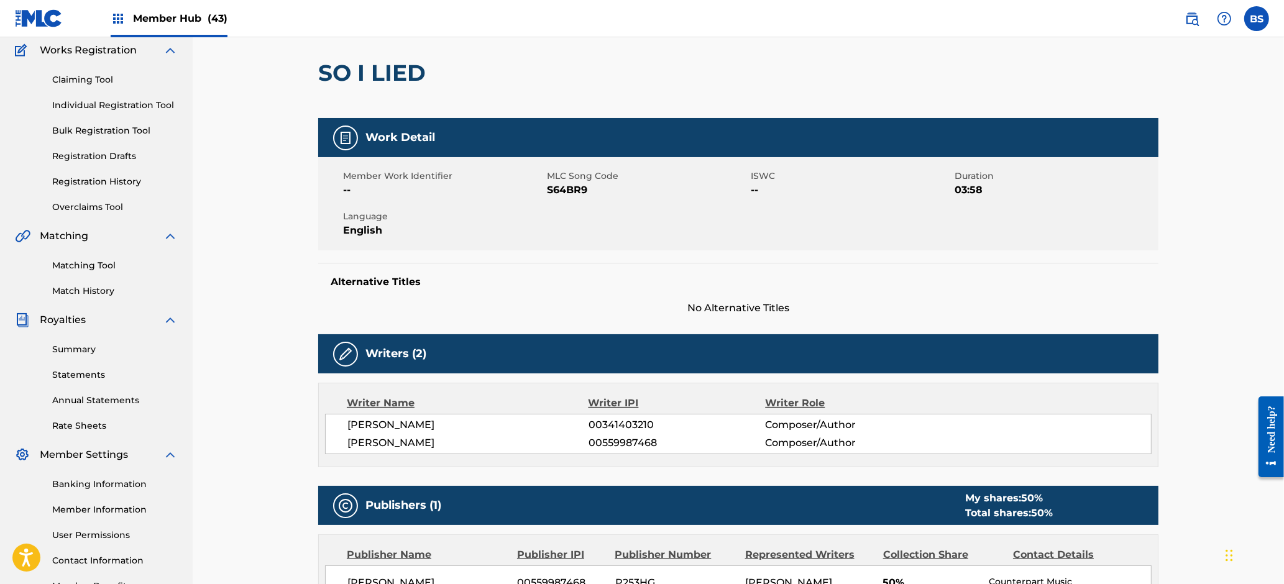
click at [424, 428] on span "[PERSON_NAME]" at bounding box center [467, 425] width 241 height 15
drag, startPoint x: 424, startPoint y: 428, endPoint x: 528, endPoint y: 314, distance: 153.1
click at [424, 428] on span "[PERSON_NAME]" at bounding box center [467, 425] width 241 height 15
copy div "[PERSON_NAME]"
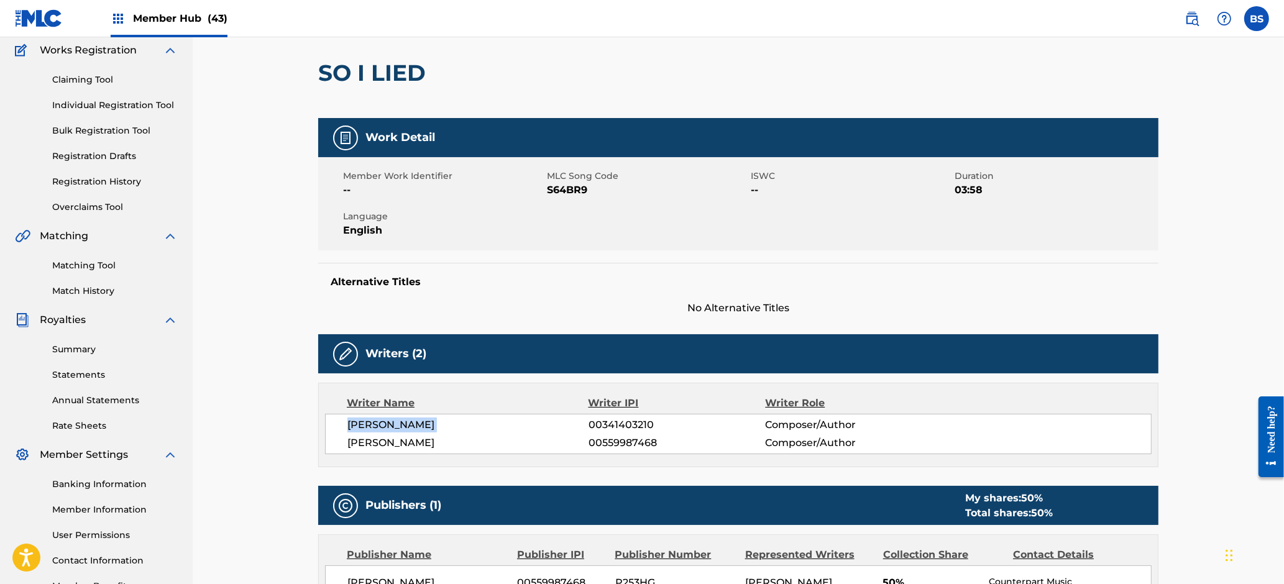
scroll to position [0, 0]
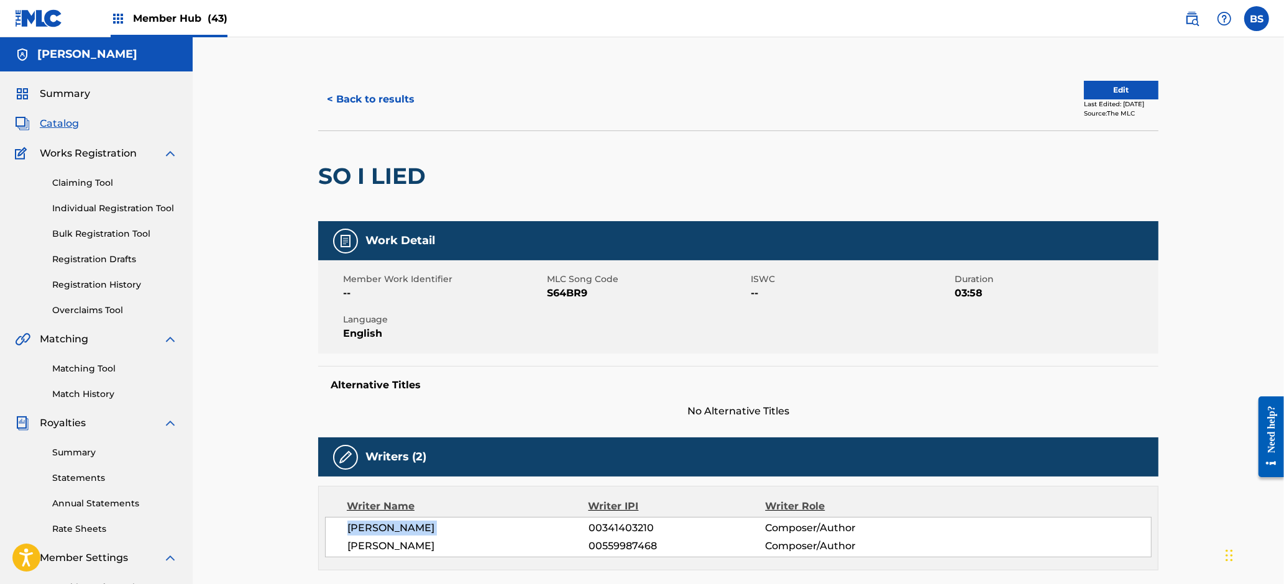
click at [49, 127] on span "Catalog" at bounding box center [59, 123] width 39 height 15
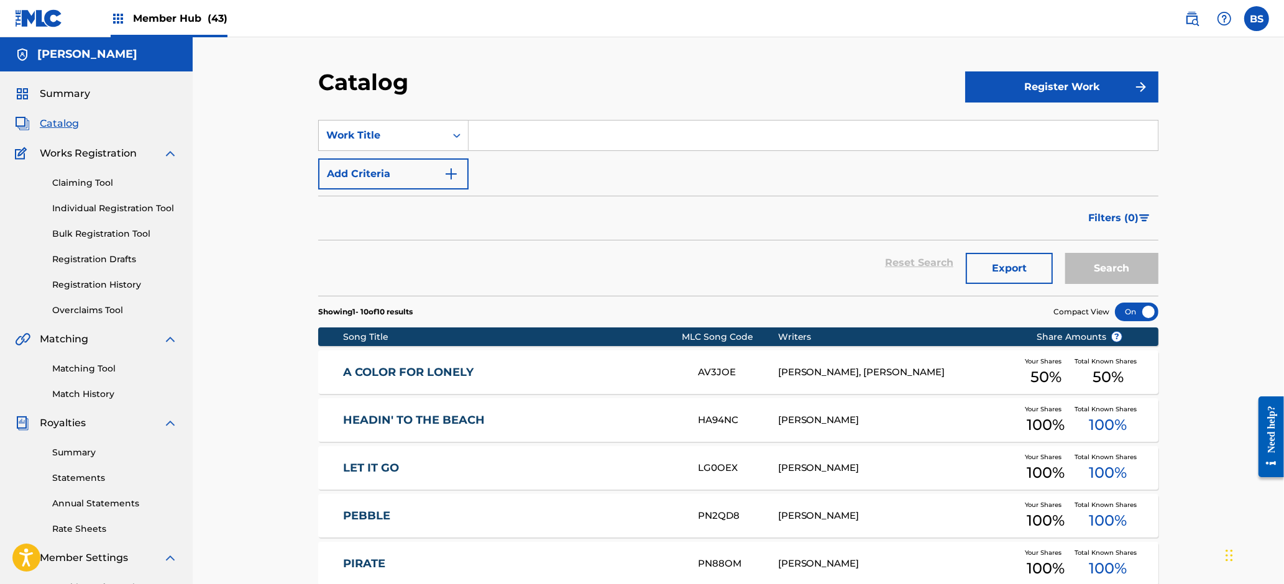
click at [194, 21] on span "Member Hub (43)" at bounding box center [180, 18] width 94 height 14
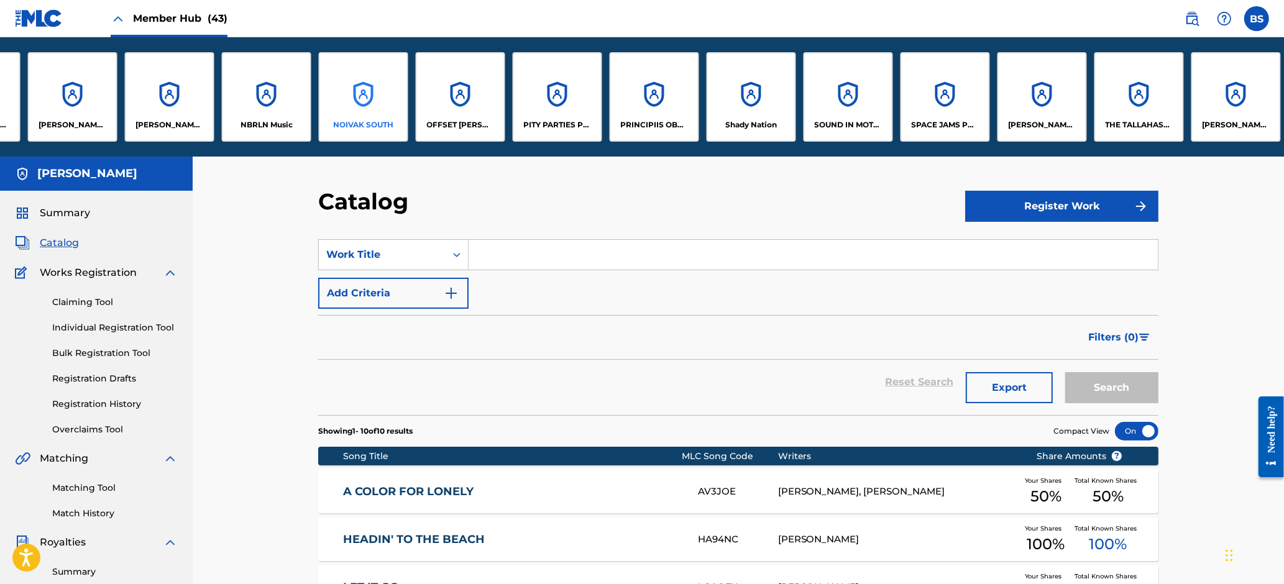
scroll to position [0, 2148]
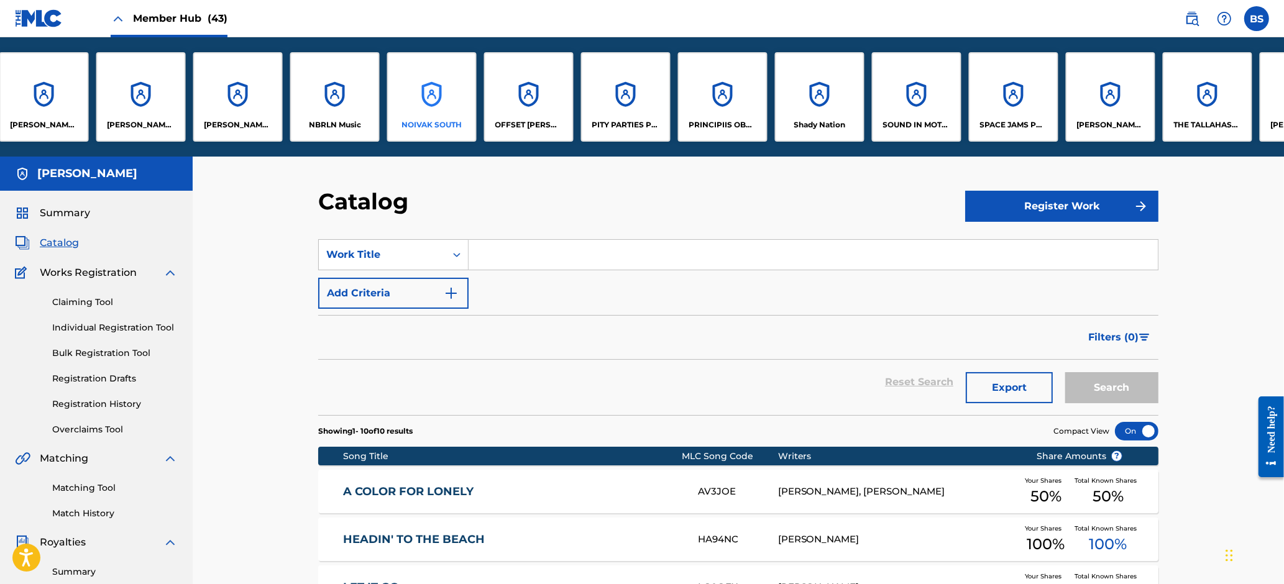
click at [441, 86] on div "NOIVAK SOUTH" at bounding box center [431, 96] width 89 height 89
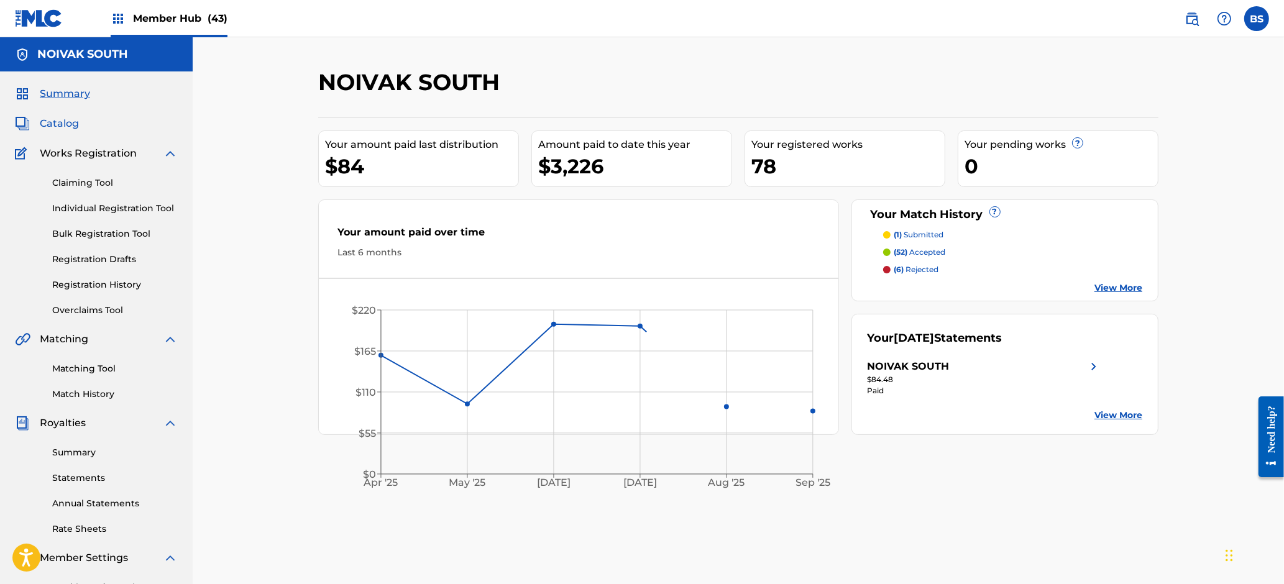
click at [62, 127] on span "Catalog" at bounding box center [59, 123] width 39 height 15
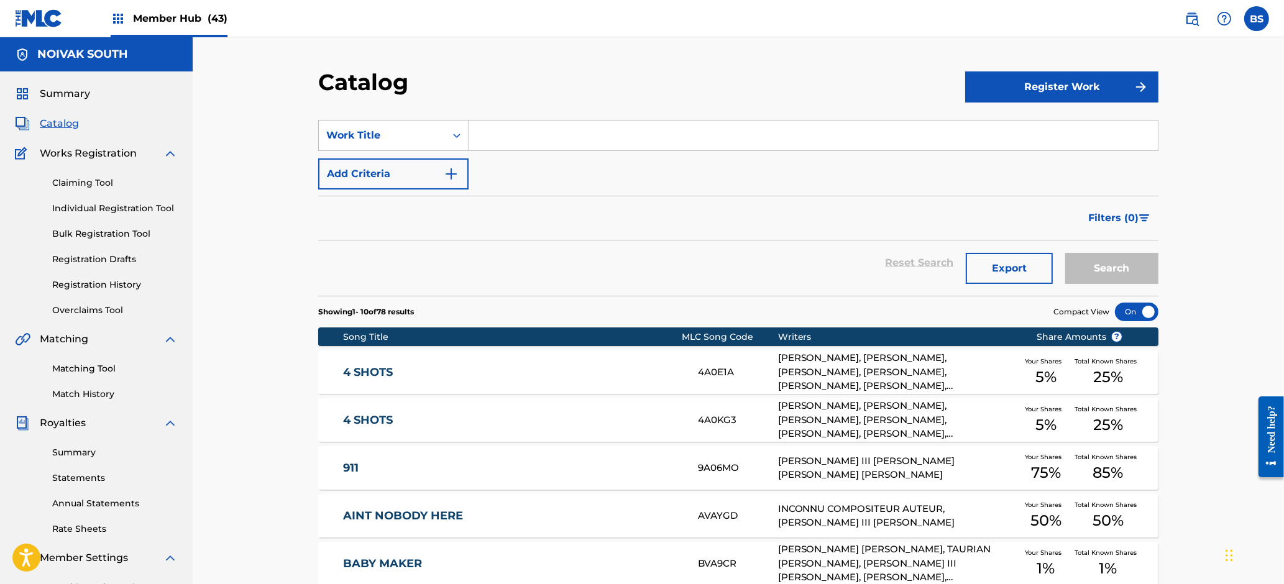
click at [526, 135] on input "Search Form" at bounding box center [813, 136] width 689 height 30
click at [439, 462] on link "911" at bounding box center [513, 468] width 338 height 14
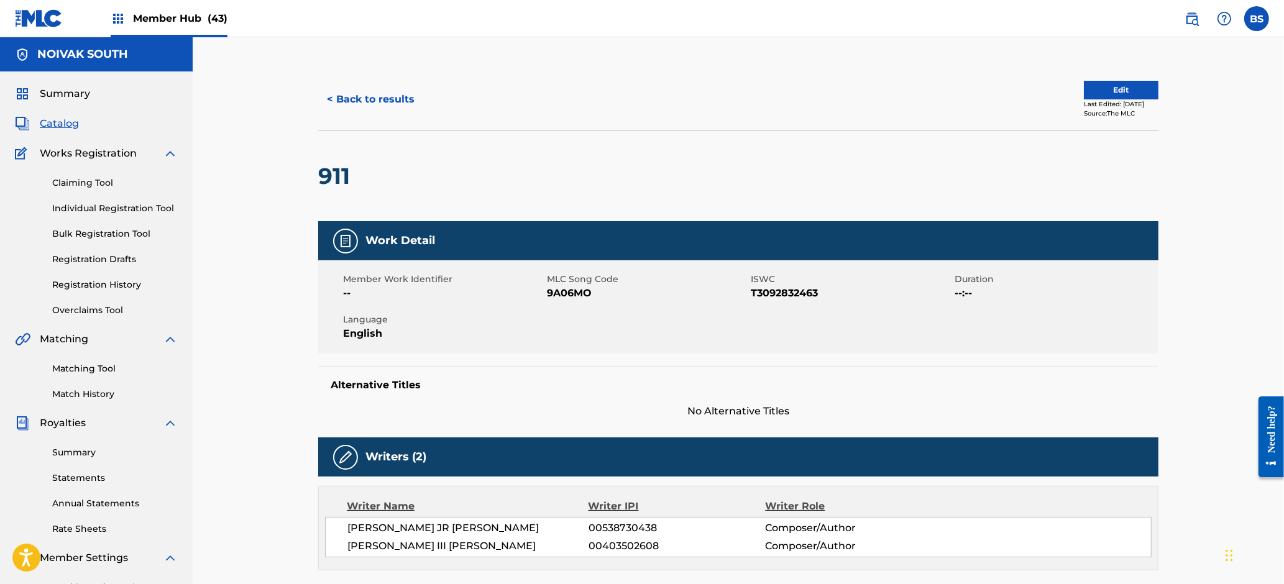
click at [332, 180] on h2 "911" at bounding box center [337, 176] width 38 height 28
copy h2 "911"
